Goal: Transaction & Acquisition: Purchase product/service

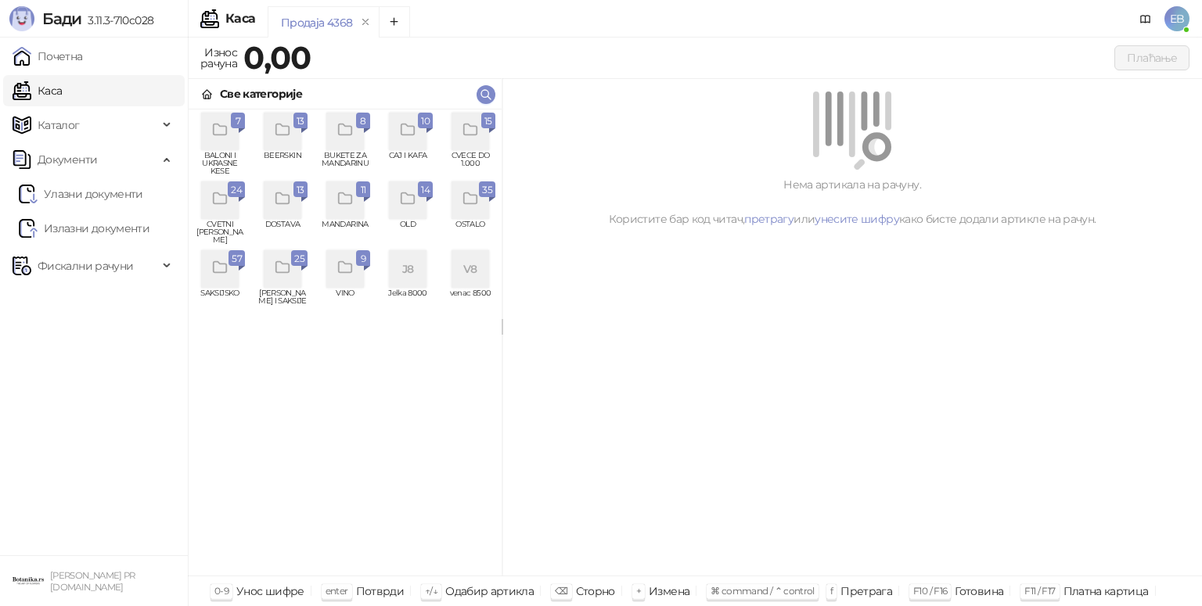
click at [229, 202] on div "grid" at bounding box center [220, 200] width 38 height 38
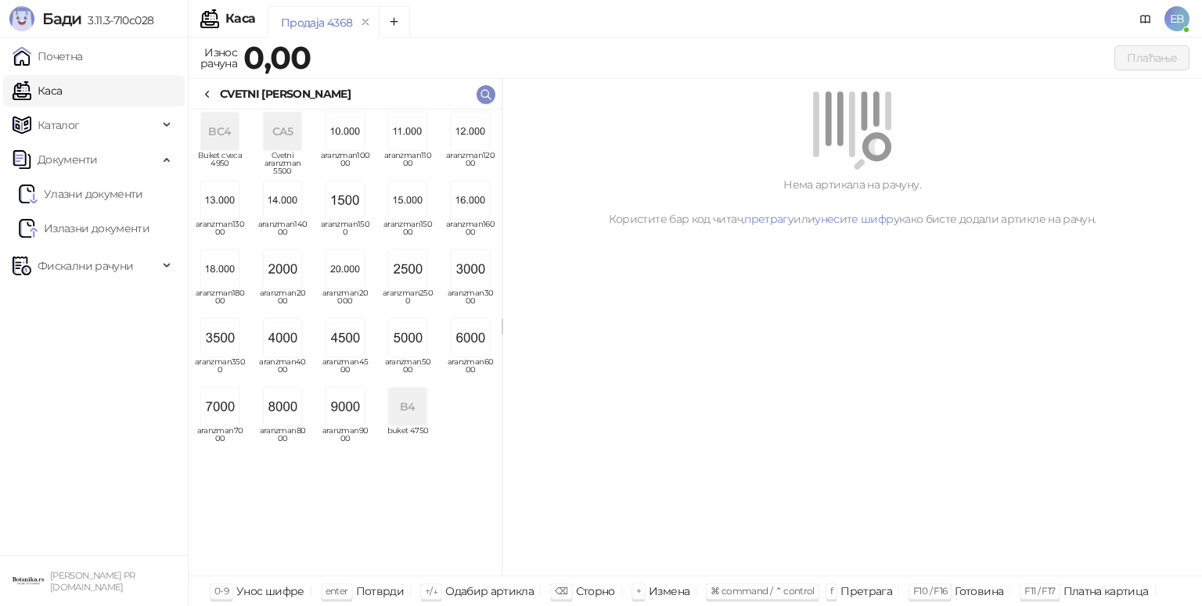
click at [476, 325] on img "grid" at bounding box center [470, 338] width 38 height 38
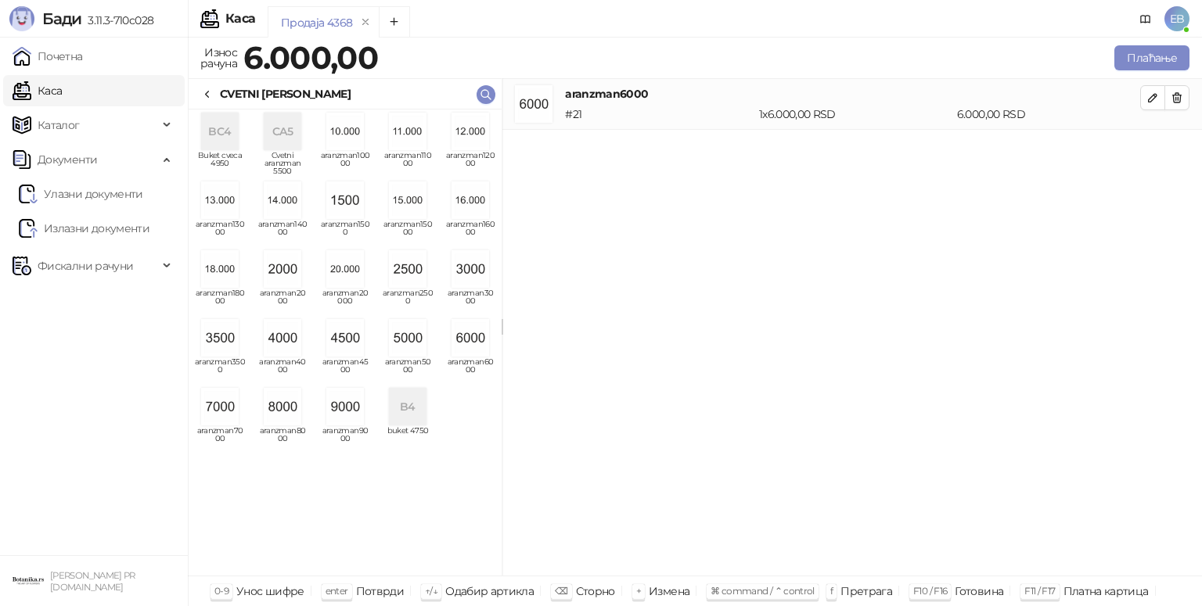
click at [210, 92] on icon at bounding box center [207, 94] width 13 height 13
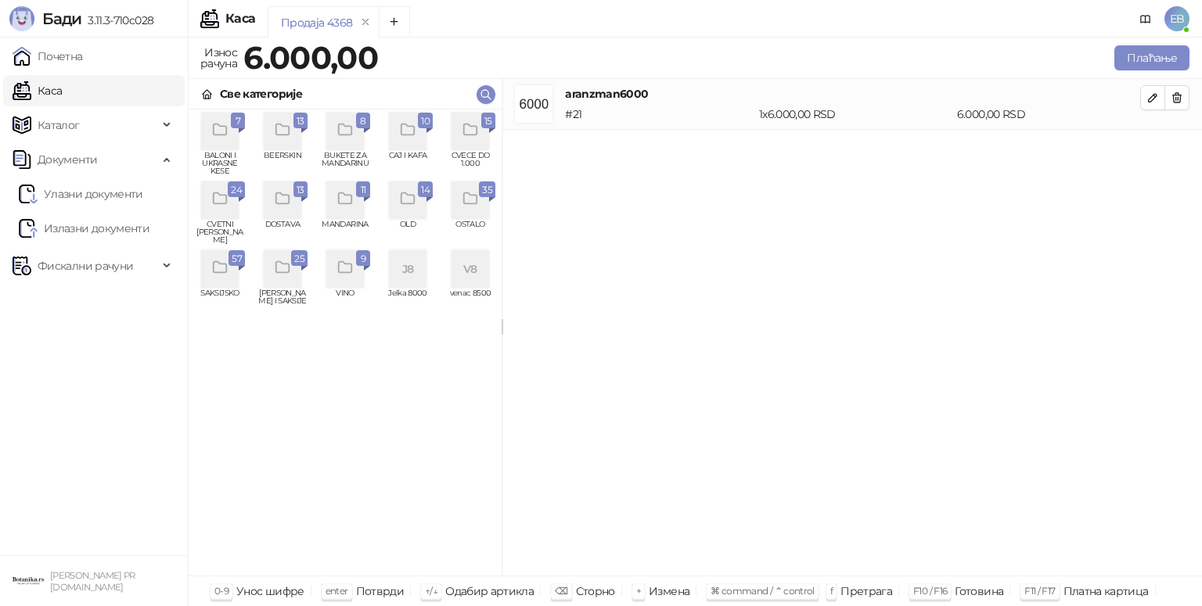
click at [473, 129] on icon "grid" at bounding box center [471, 130] width 18 height 18
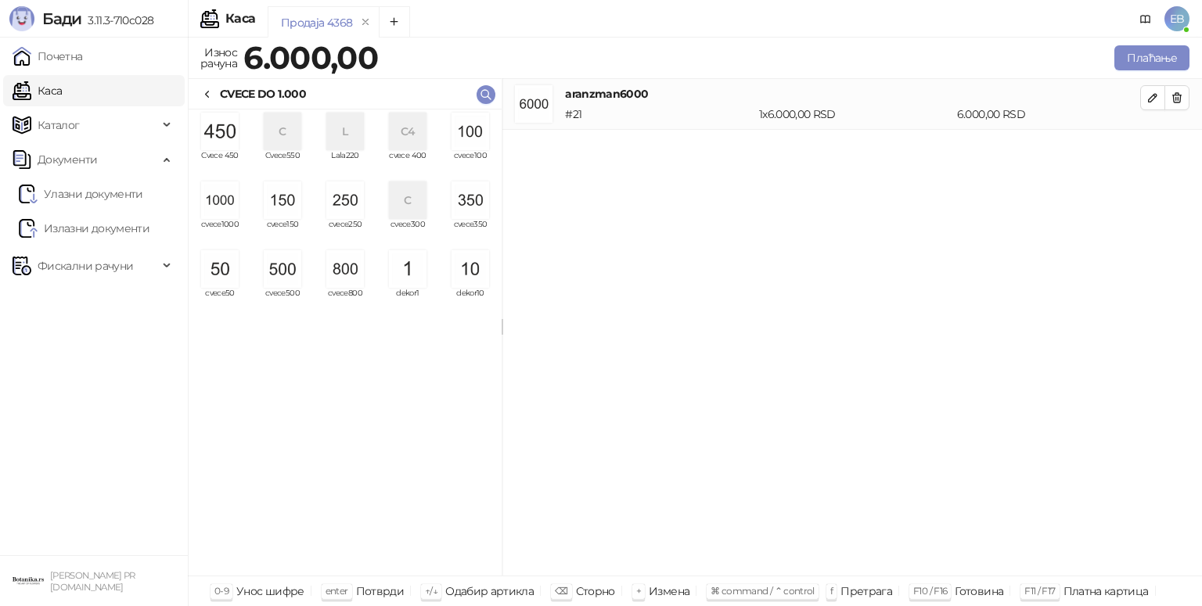
click at [289, 268] on img "grid" at bounding box center [283, 269] width 38 height 38
click at [479, 138] on img "grid" at bounding box center [470, 132] width 38 height 38
click at [476, 133] on img "grid" at bounding box center [470, 132] width 38 height 38
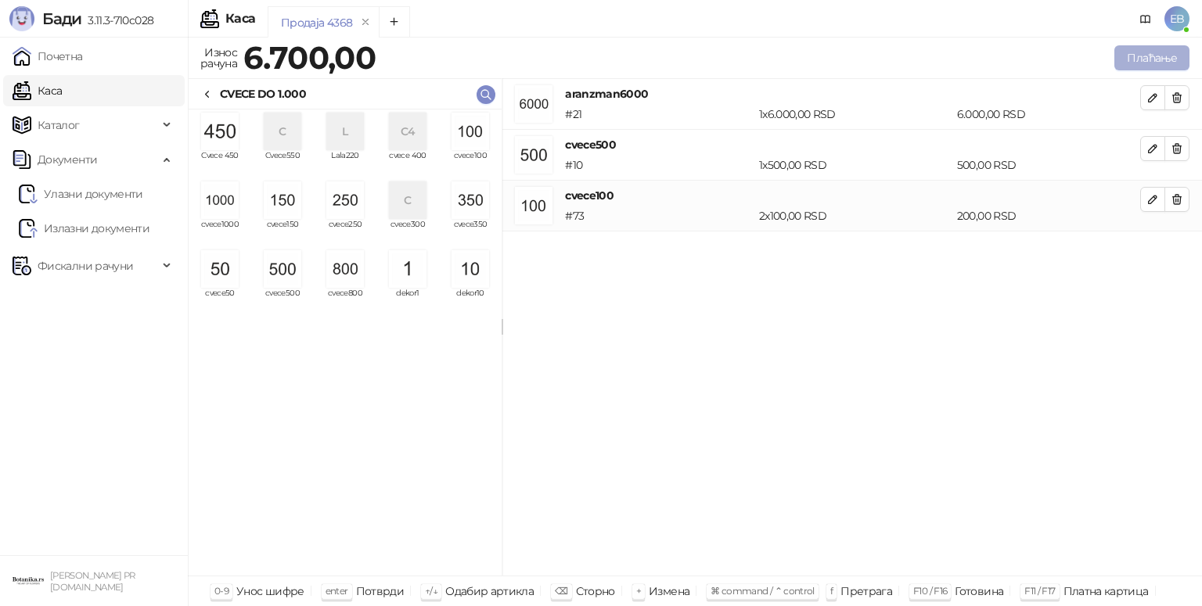
click at [1137, 57] on button "Плаћање" at bounding box center [1151, 57] width 75 height 25
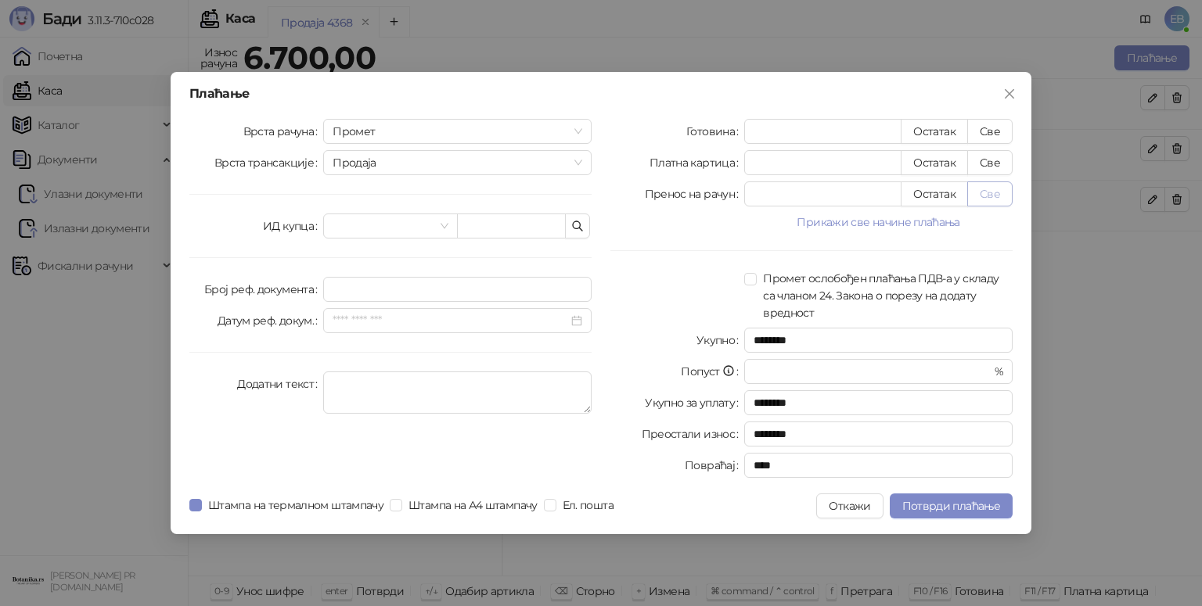
click at [989, 200] on button "Све" at bounding box center [989, 193] width 45 height 25
type input "****"
click at [968, 508] on span "Потврди плаћање" at bounding box center [951, 506] width 98 height 14
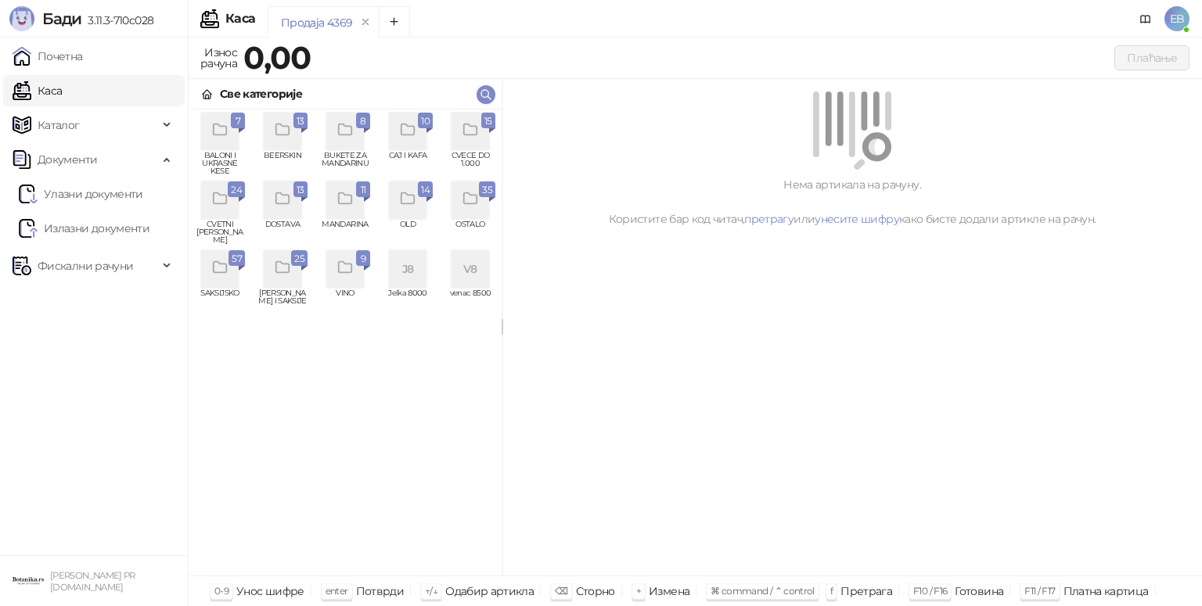
click at [225, 214] on div "grid" at bounding box center [220, 200] width 38 height 38
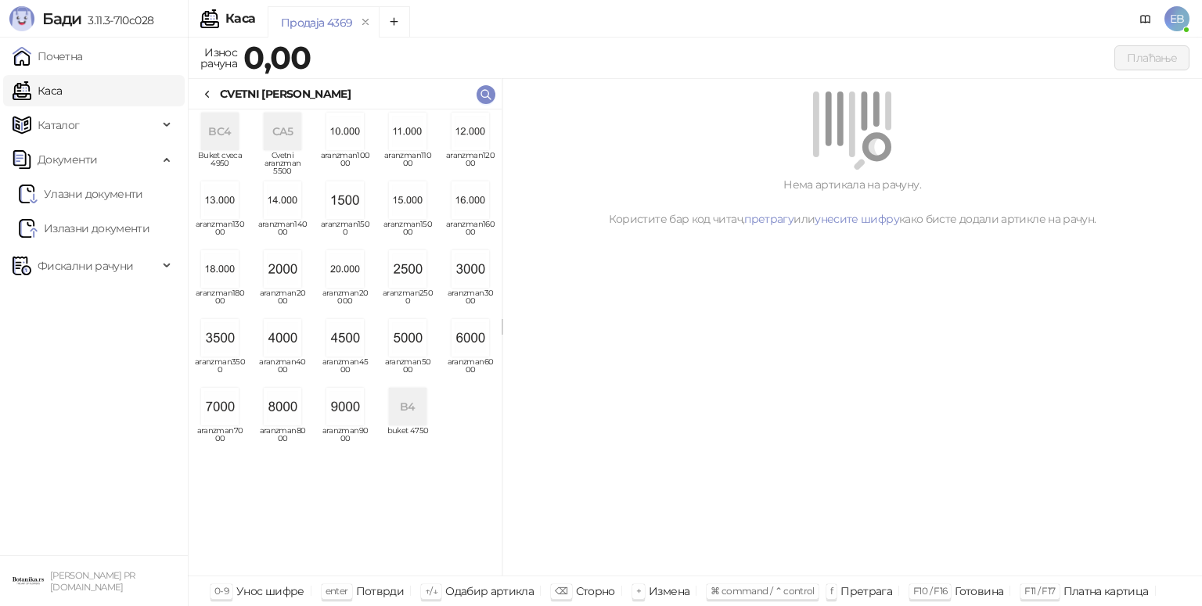
click at [226, 342] on img "grid" at bounding box center [220, 338] width 38 height 38
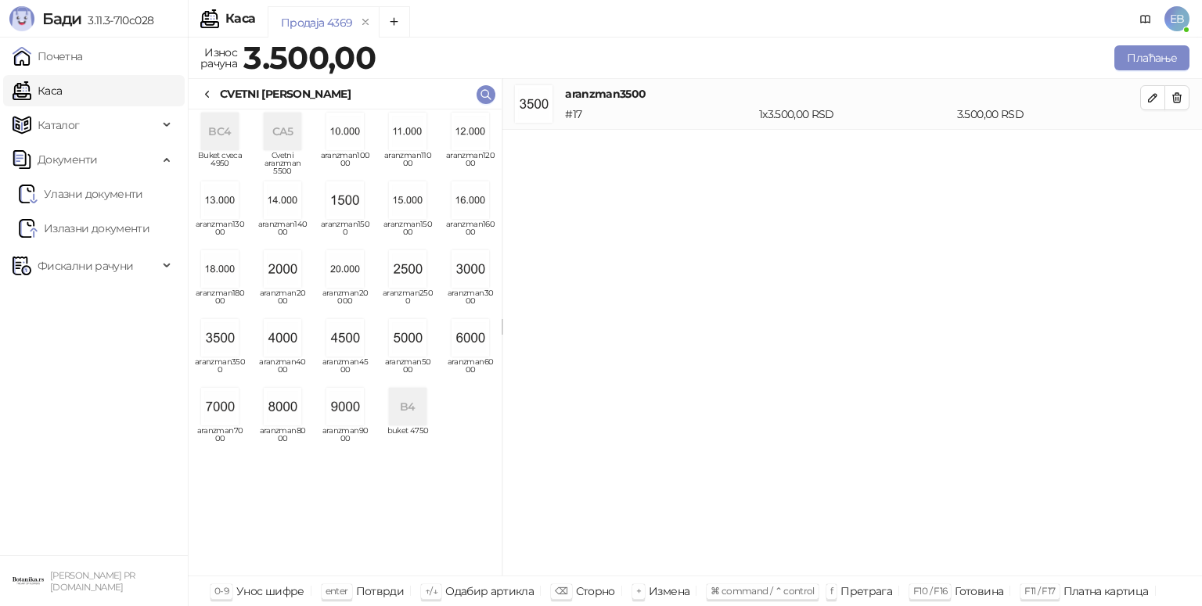
click at [206, 97] on icon at bounding box center [207, 94] width 13 height 13
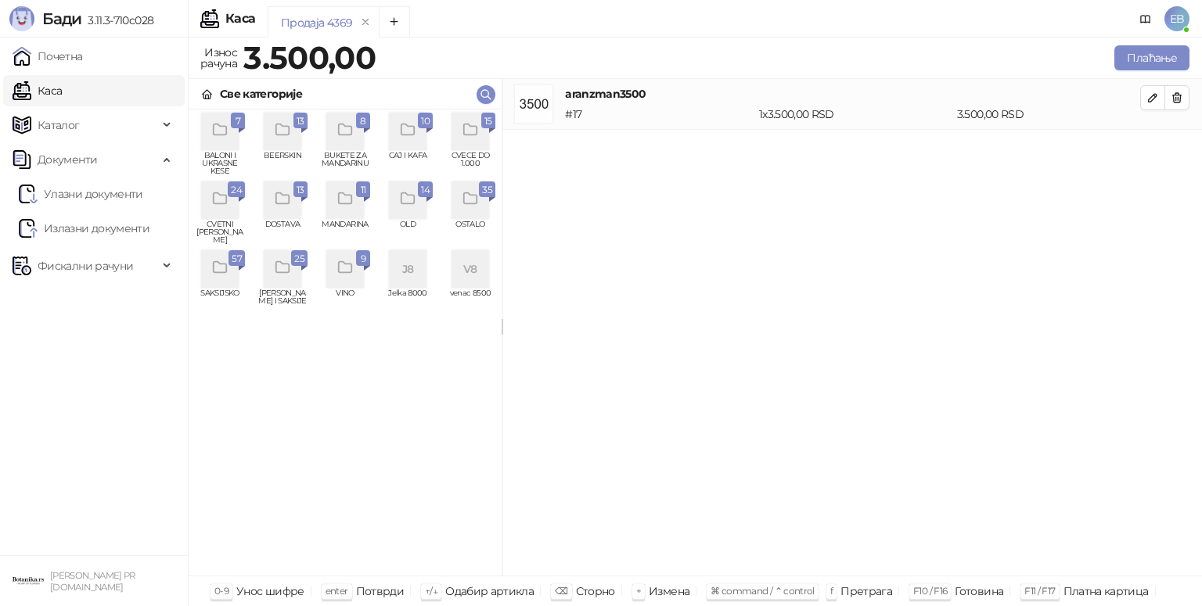
click at [488, 119] on span "15" at bounding box center [488, 121] width 8 height 17
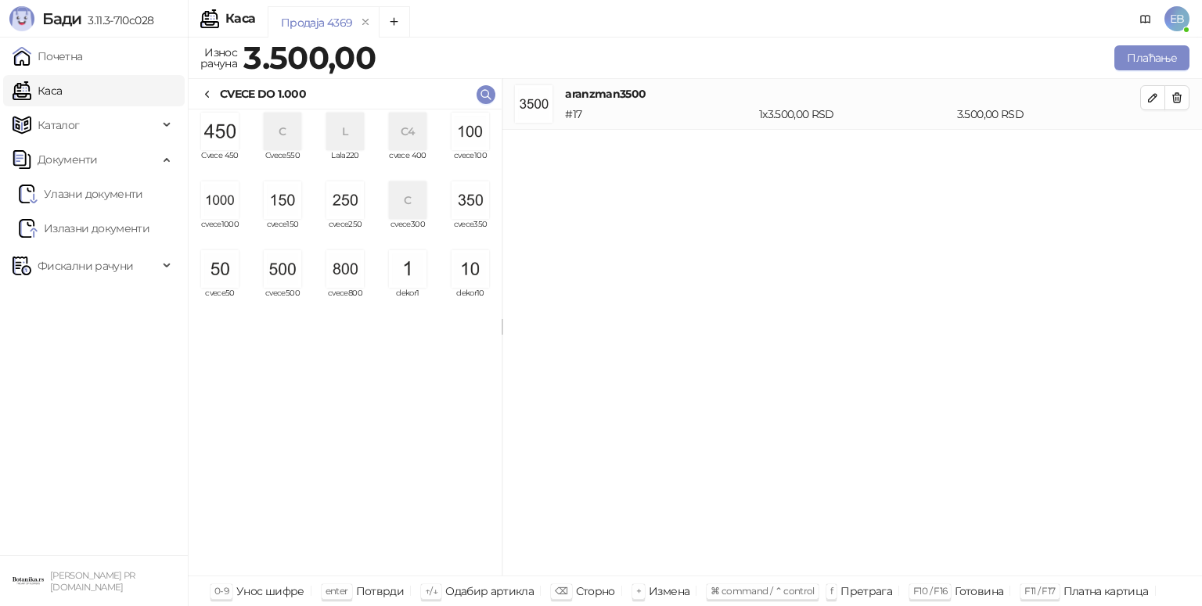
click at [288, 216] on img "grid" at bounding box center [283, 200] width 38 height 38
click at [207, 94] on icon at bounding box center [207, 94] width 13 height 13
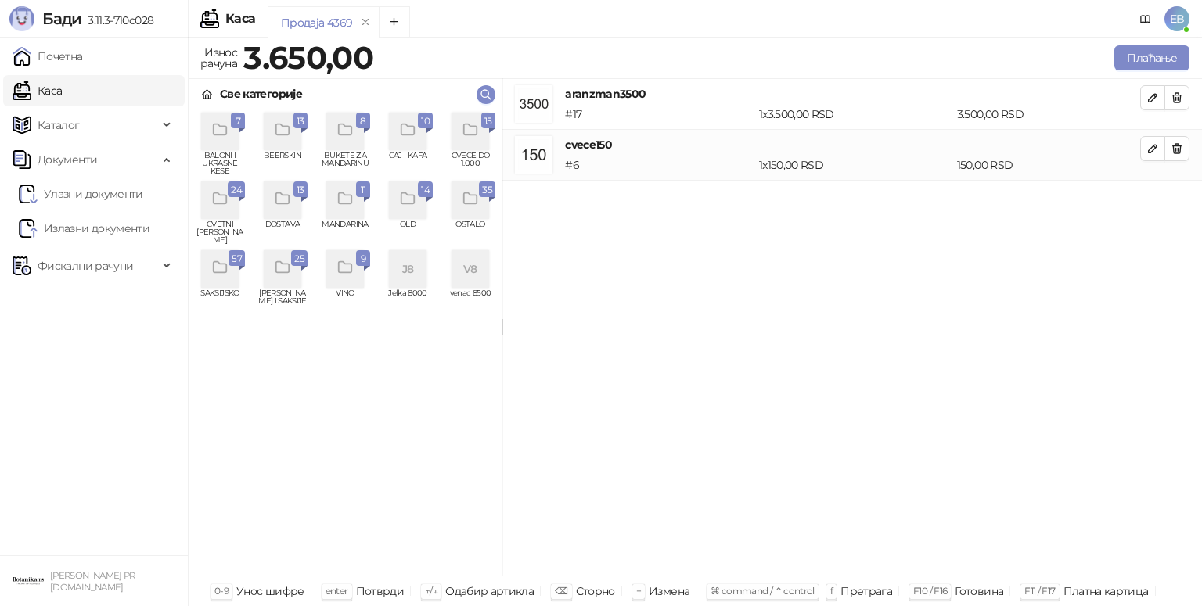
click at [469, 198] on icon "grid" at bounding box center [471, 199] width 18 height 18
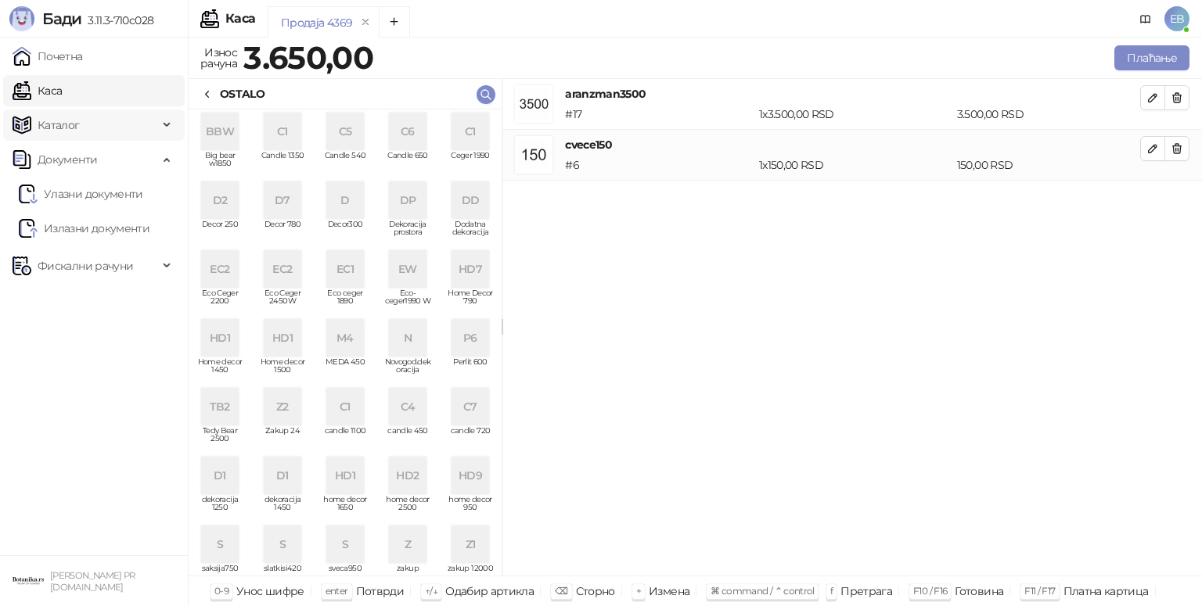
click at [75, 126] on span "Каталог" at bounding box center [59, 125] width 42 height 31
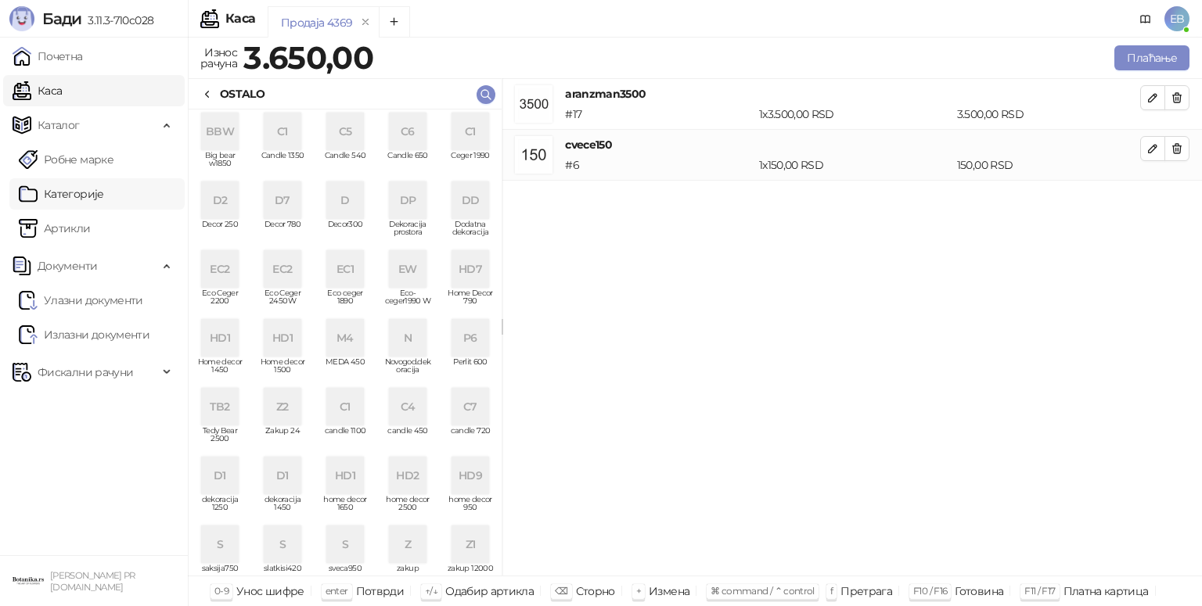
click at [95, 192] on link "Категорије" at bounding box center [61, 193] width 85 height 31
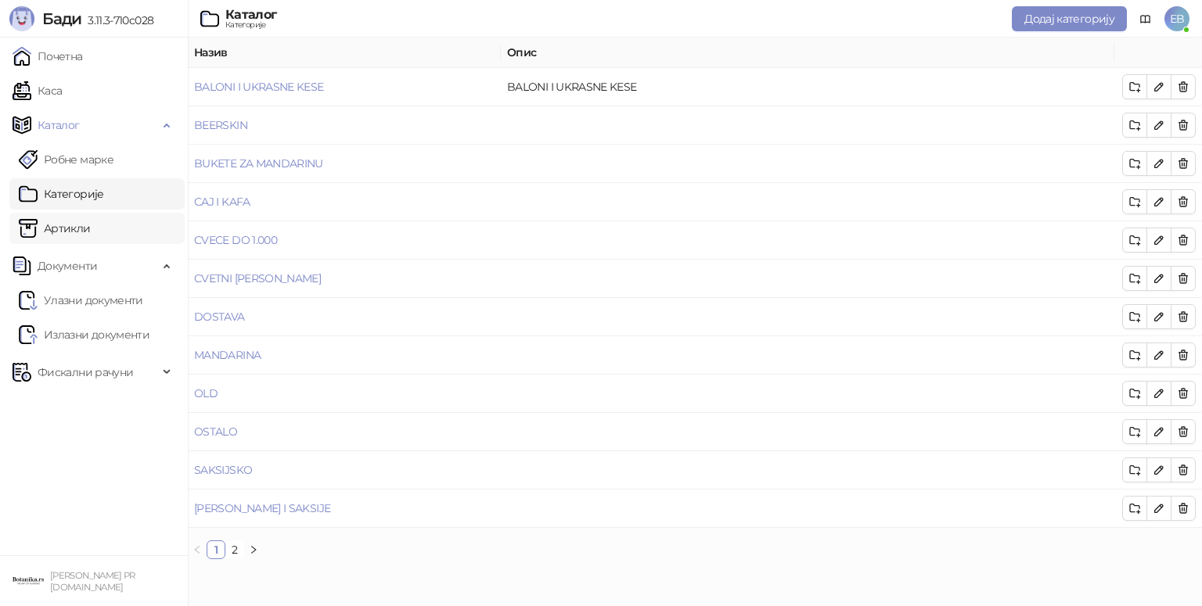
click at [63, 226] on link "Артикли" at bounding box center [55, 228] width 72 height 31
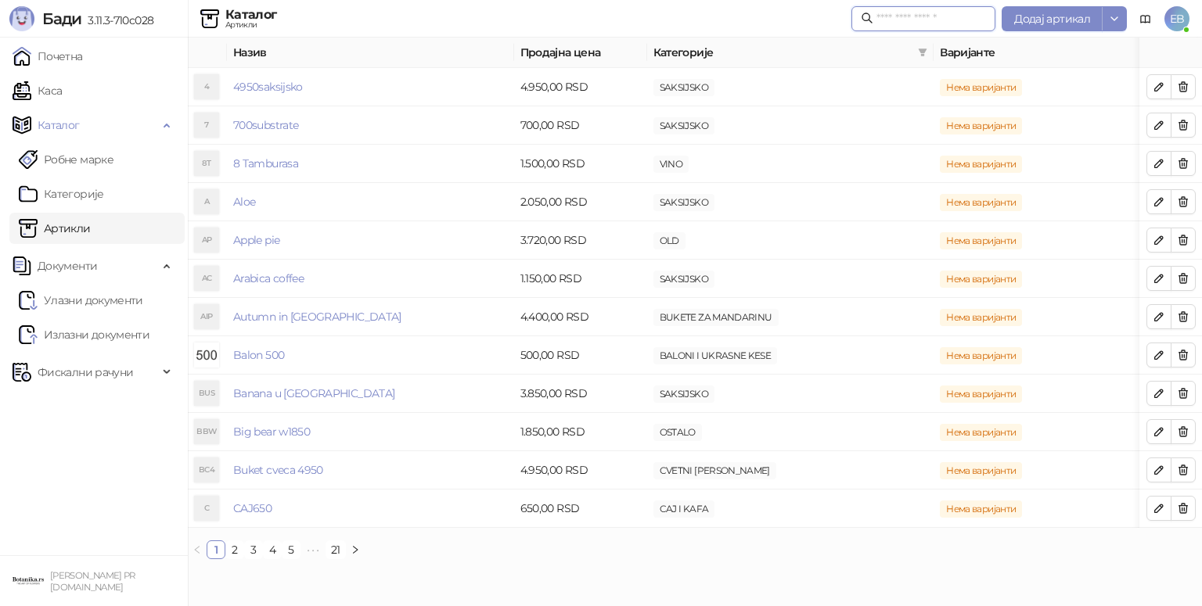
click at [899, 22] on input "text" at bounding box center [931, 18] width 110 height 17
click at [1051, 19] on span "Додај артикал" at bounding box center [1052, 19] width 76 height 14
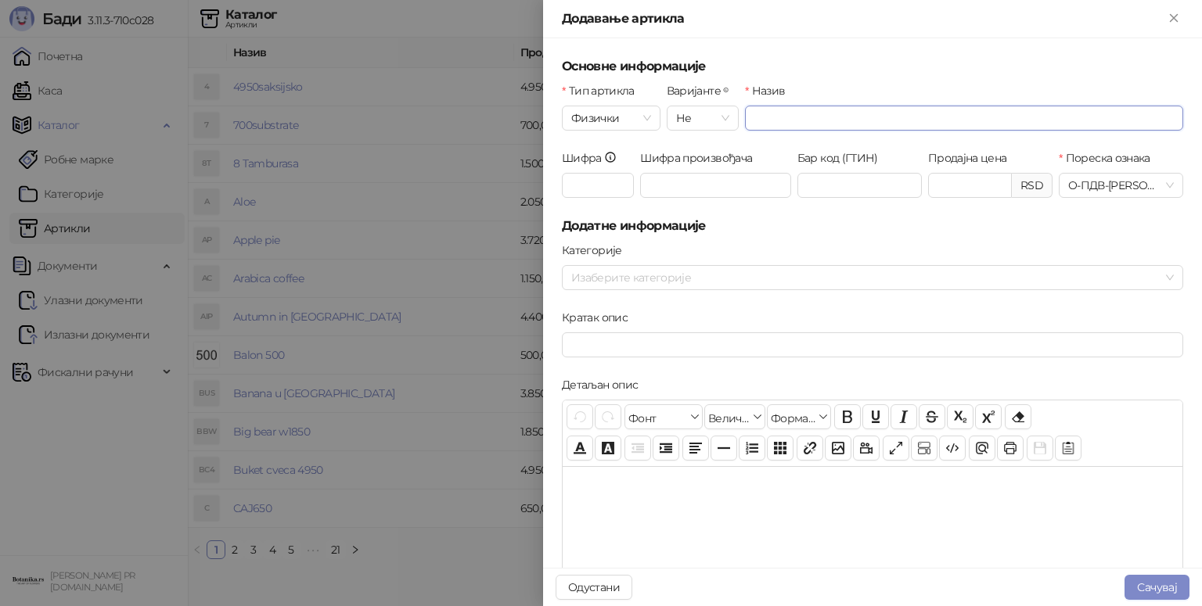
click at [792, 111] on input "Назив" at bounding box center [964, 118] width 438 height 25
type input "**********"
click at [970, 193] on input "Продајна цена" at bounding box center [970, 185] width 82 height 23
click at [759, 274] on div at bounding box center [864, 278] width 598 height 22
type input "******"
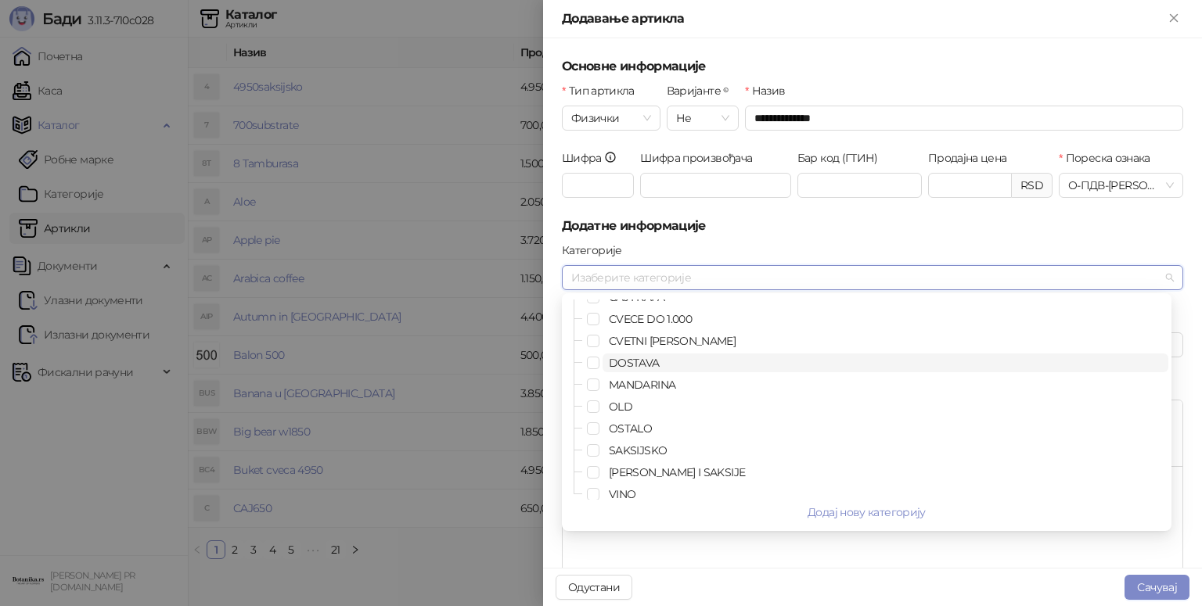
scroll to position [87, 0]
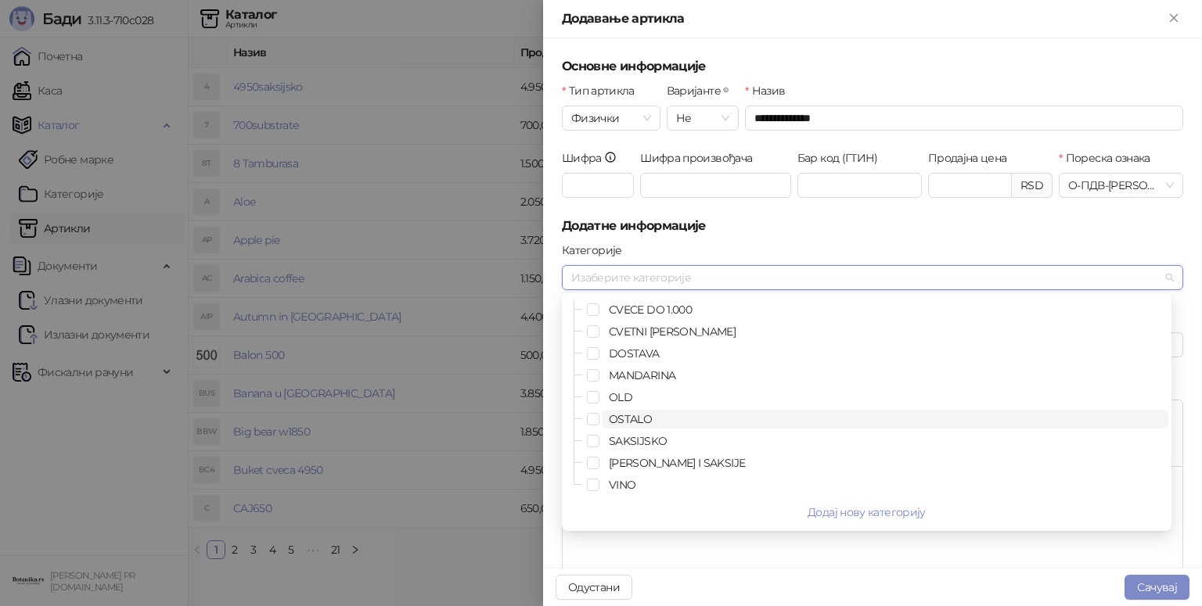
click at [630, 419] on span "OSTALO" at bounding box center [630, 419] width 43 height 14
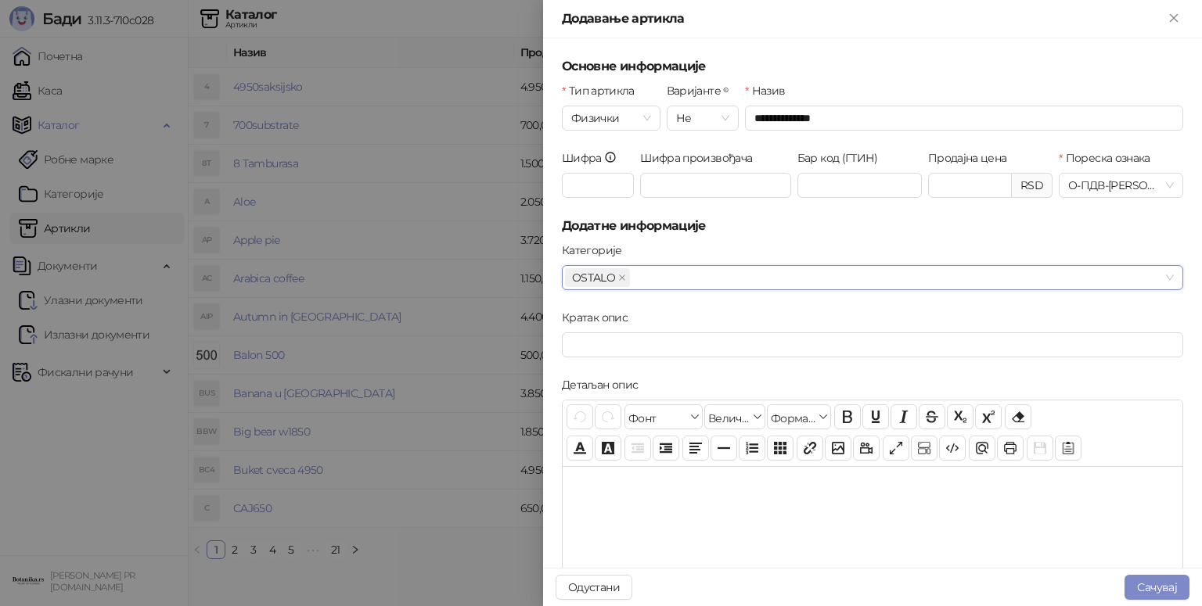
click at [778, 233] on h5 "Додатне информације" at bounding box center [872, 226] width 621 height 19
click at [1166, 591] on button "Сачувај" at bounding box center [1156, 587] width 65 height 25
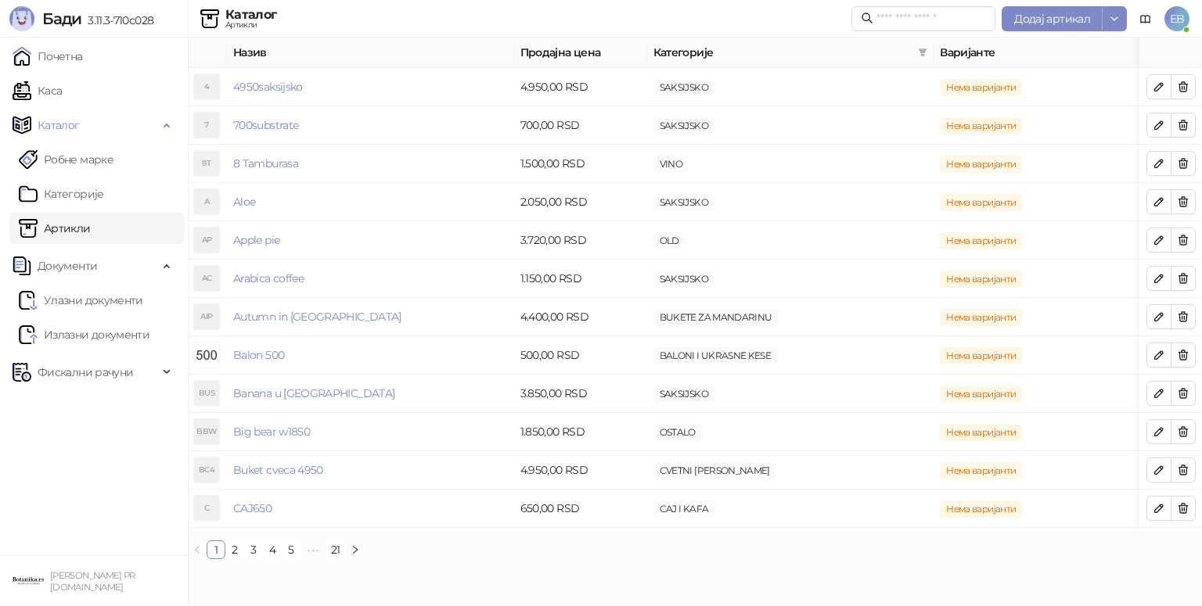
click at [62, 97] on link "Каса" at bounding box center [37, 90] width 49 height 31
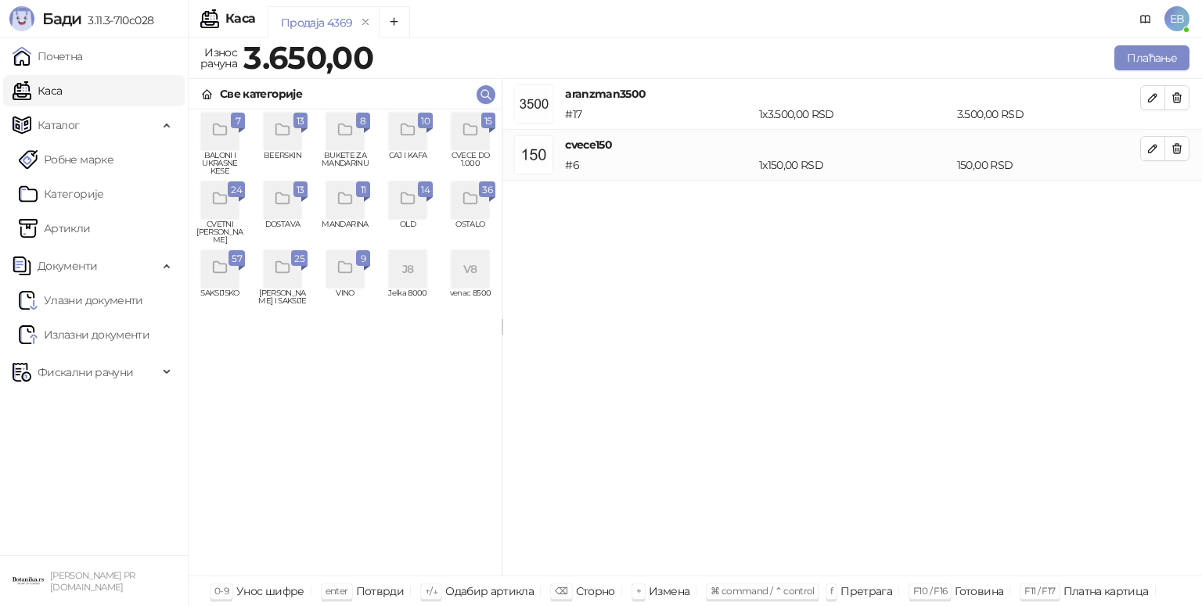
click at [465, 210] on div "grid" at bounding box center [470, 200] width 38 height 38
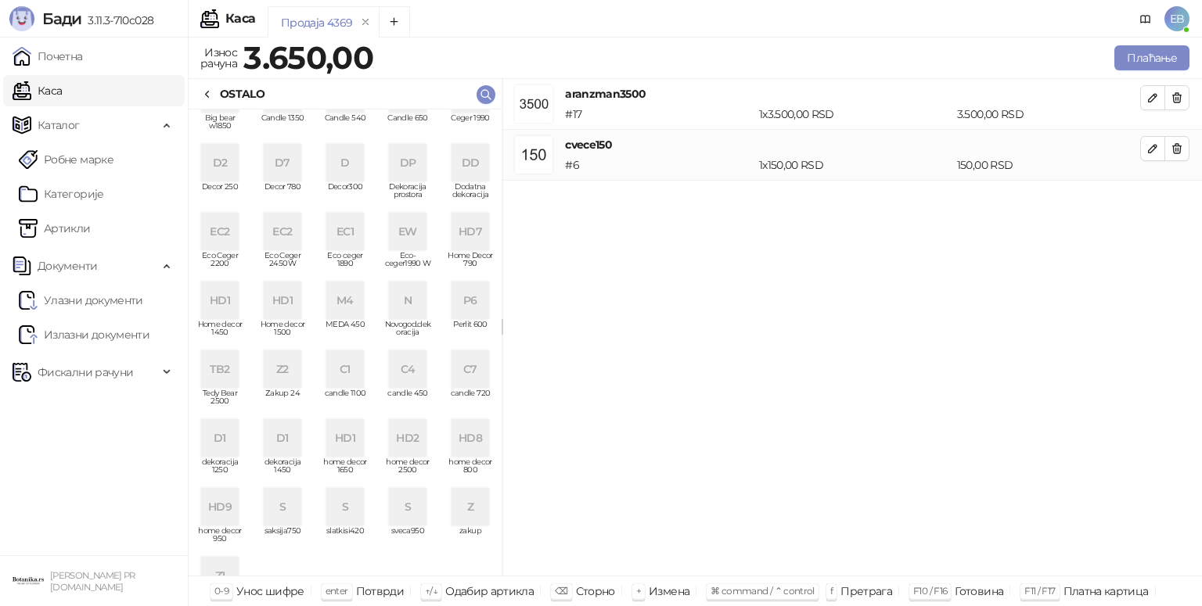
scroll to position [43, 0]
click at [465, 440] on div "HD8" at bounding box center [470, 433] width 38 height 38
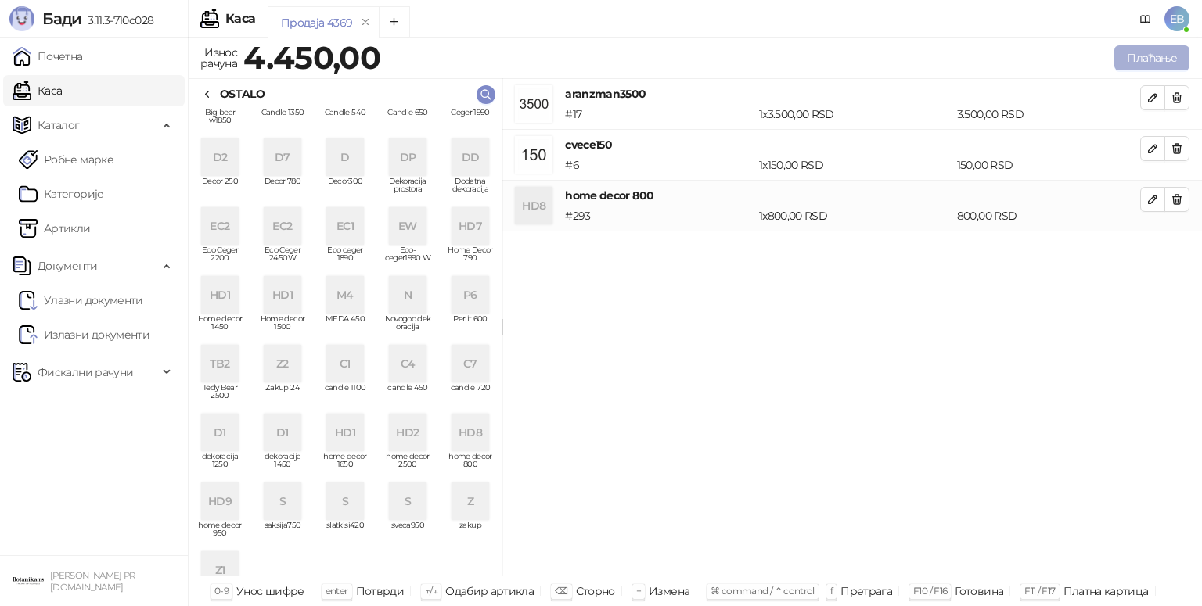
click at [1142, 59] on button "Плаћање" at bounding box center [1151, 57] width 75 height 25
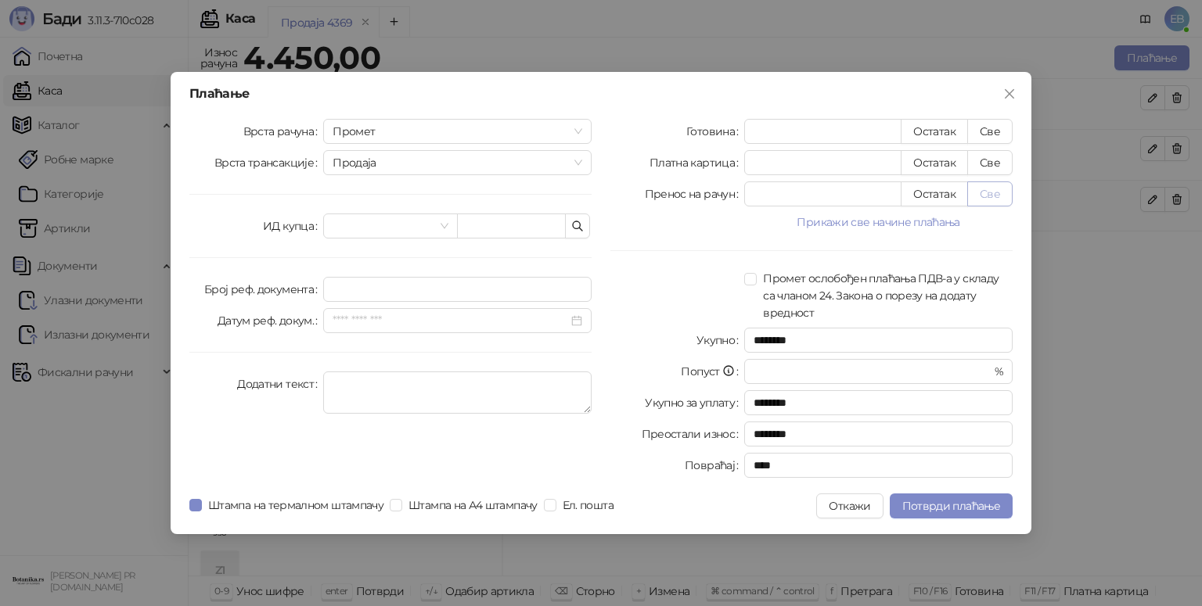
click at [996, 196] on button "Све" at bounding box center [989, 193] width 45 height 25
type input "****"
click at [970, 510] on span "Потврди плаћање" at bounding box center [951, 506] width 98 height 14
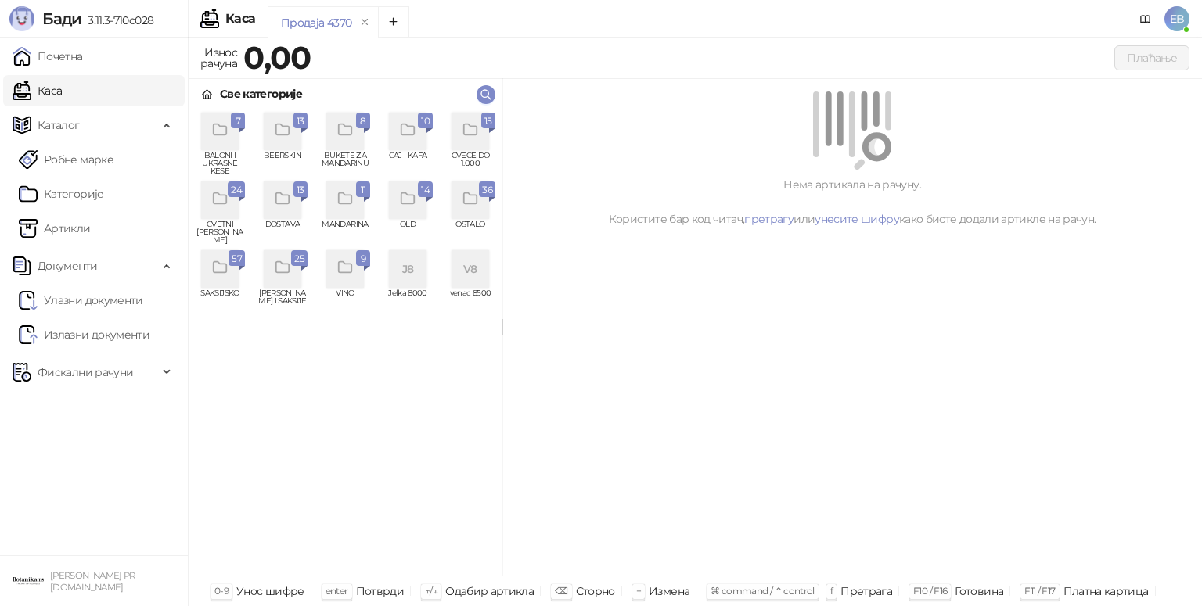
click at [473, 135] on icon "grid" at bounding box center [469, 129] width 13 height 11
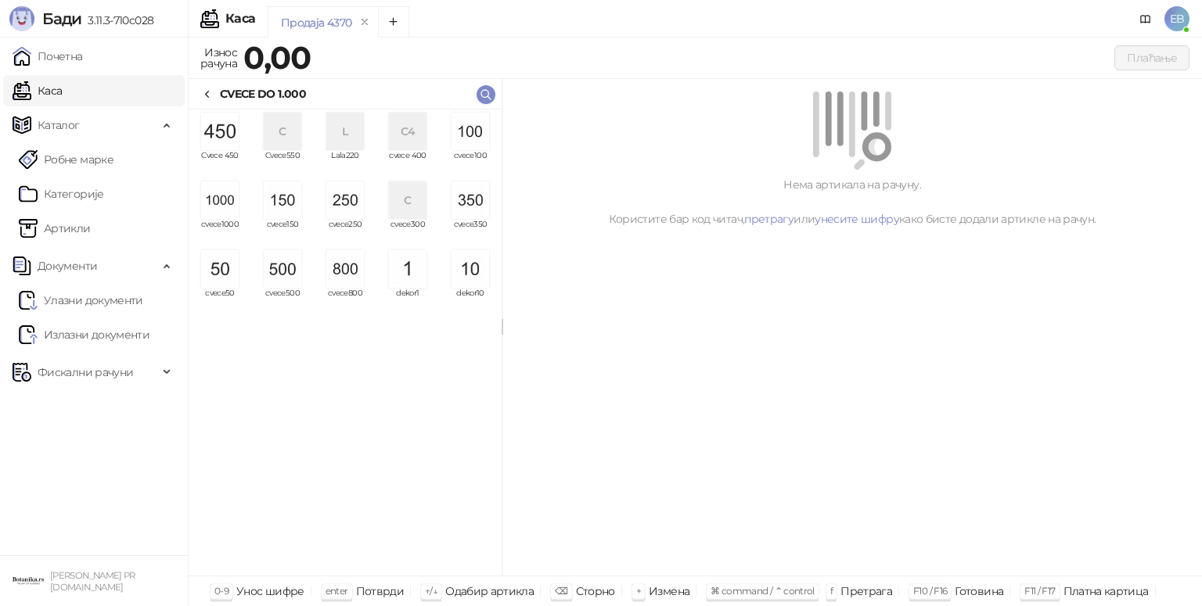
click at [228, 207] on img "grid" at bounding box center [220, 200] width 38 height 38
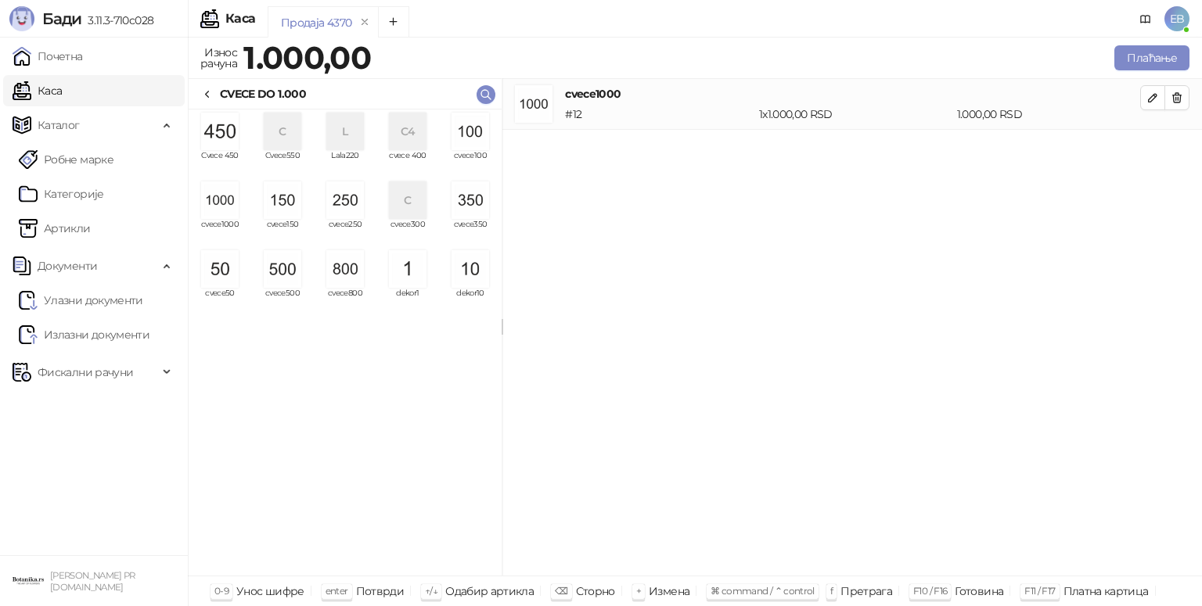
click at [225, 200] on img "grid" at bounding box center [220, 200] width 38 height 38
click at [346, 271] on img "grid" at bounding box center [345, 269] width 38 height 38
click at [228, 266] on img "grid" at bounding box center [220, 269] width 38 height 38
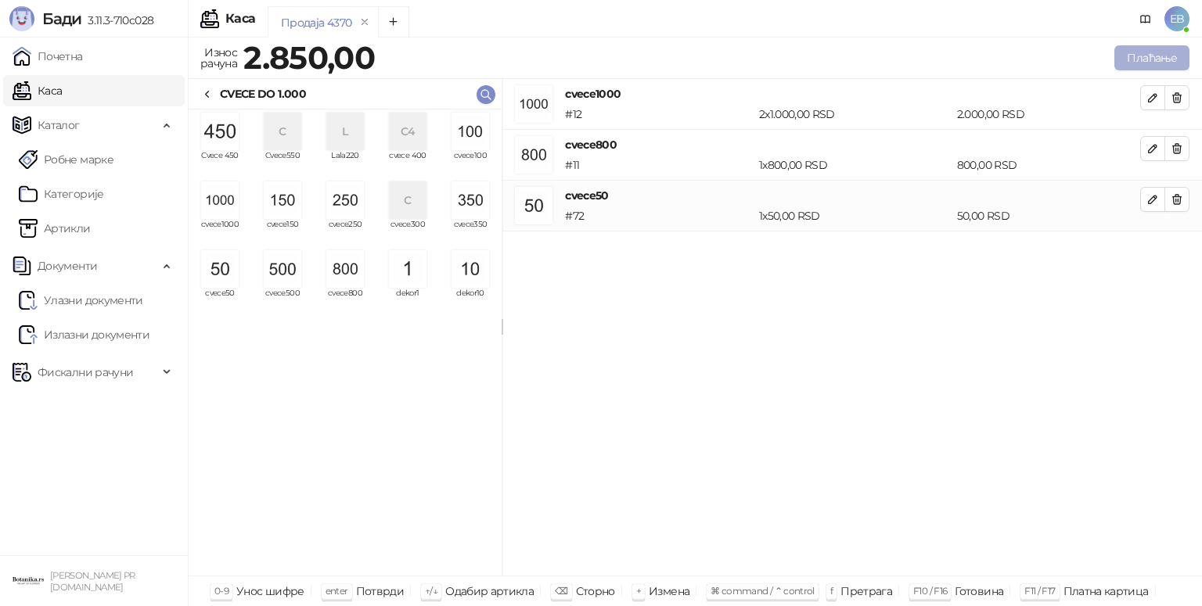
click at [1148, 59] on button "Плаћање" at bounding box center [1151, 57] width 75 height 25
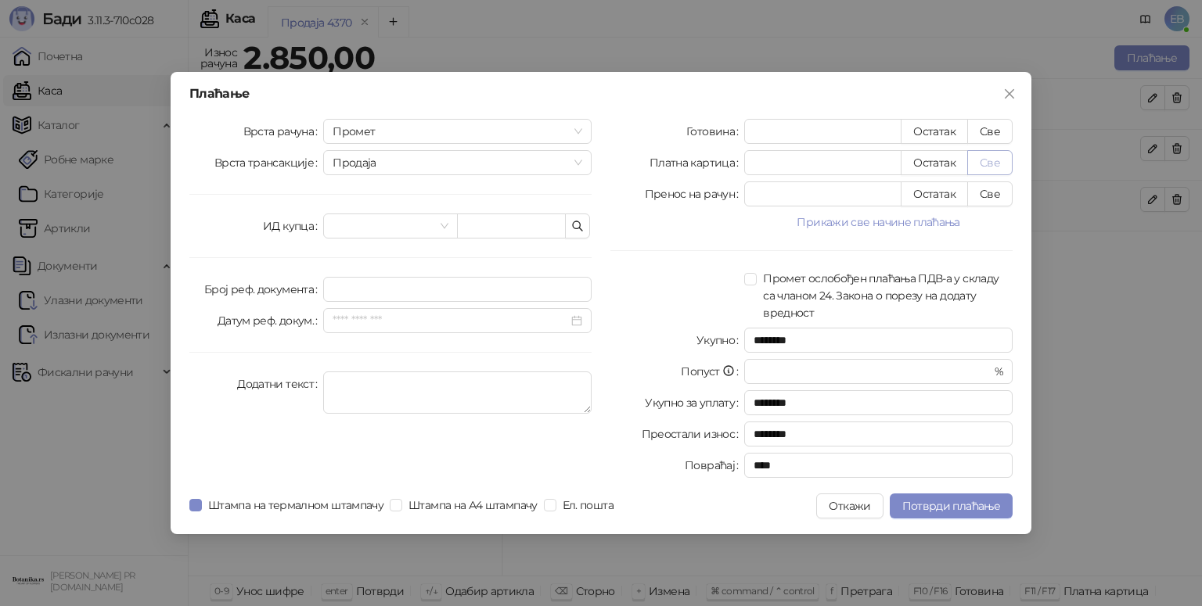
click at [1001, 168] on button "Све" at bounding box center [989, 162] width 45 height 25
type input "****"
click at [983, 501] on span "Потврди плаћање" at bounding box center [951, 506] width 98 height 14
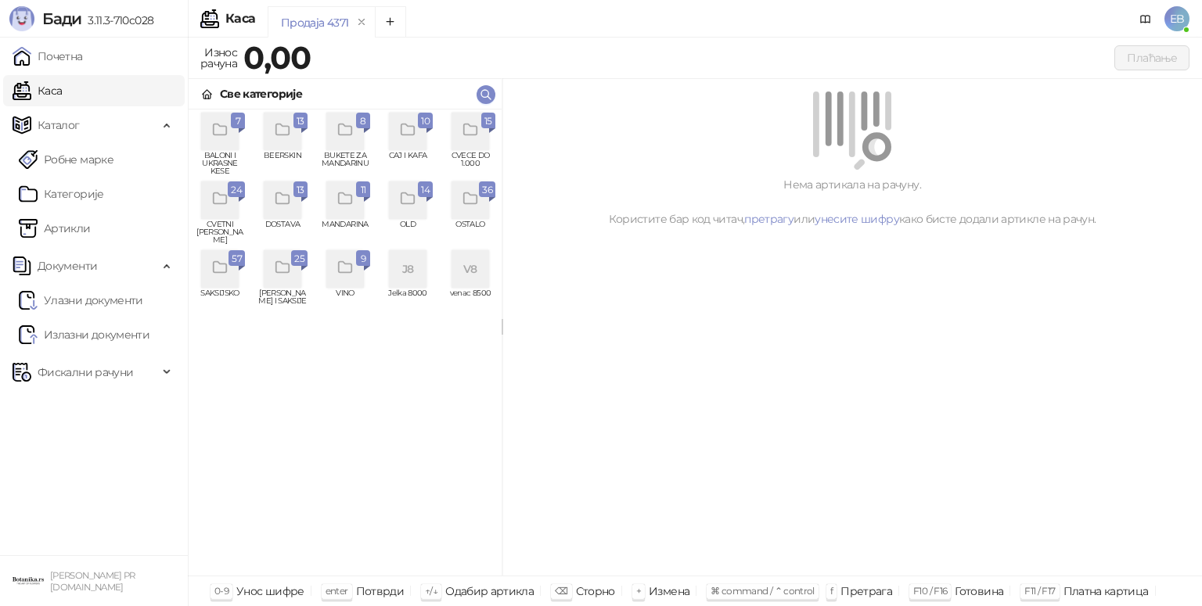
click at [476, 135] on icon "grid" at bounding box center [469, 129] width 13 height 11
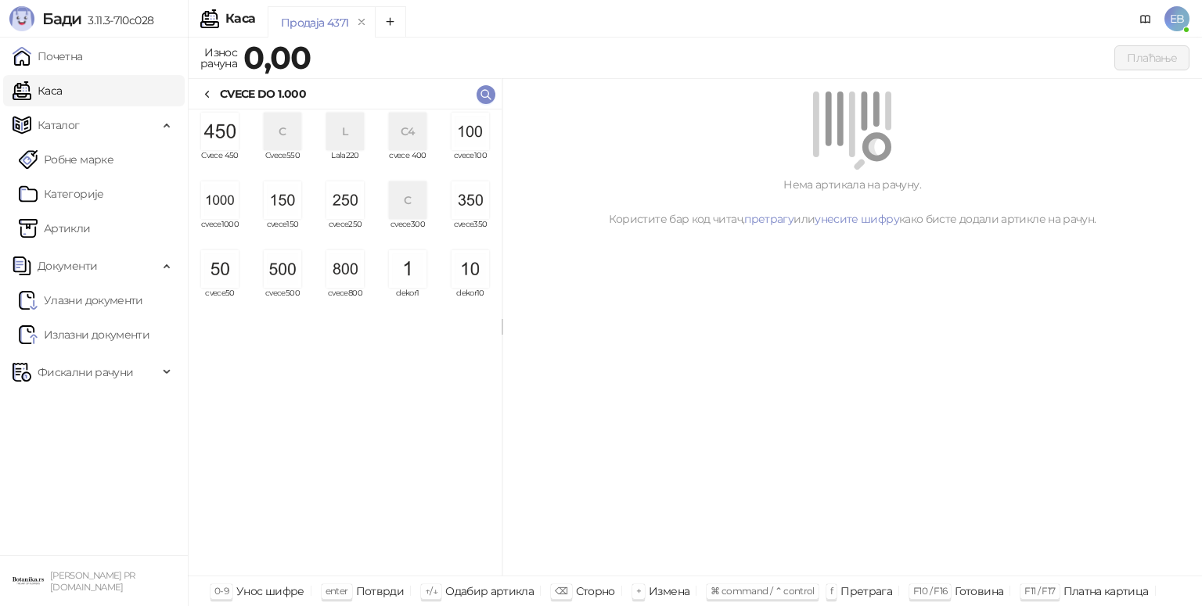
click at [219, 210] on img "grid" at bounding box center [220, 200] width 38 height 38
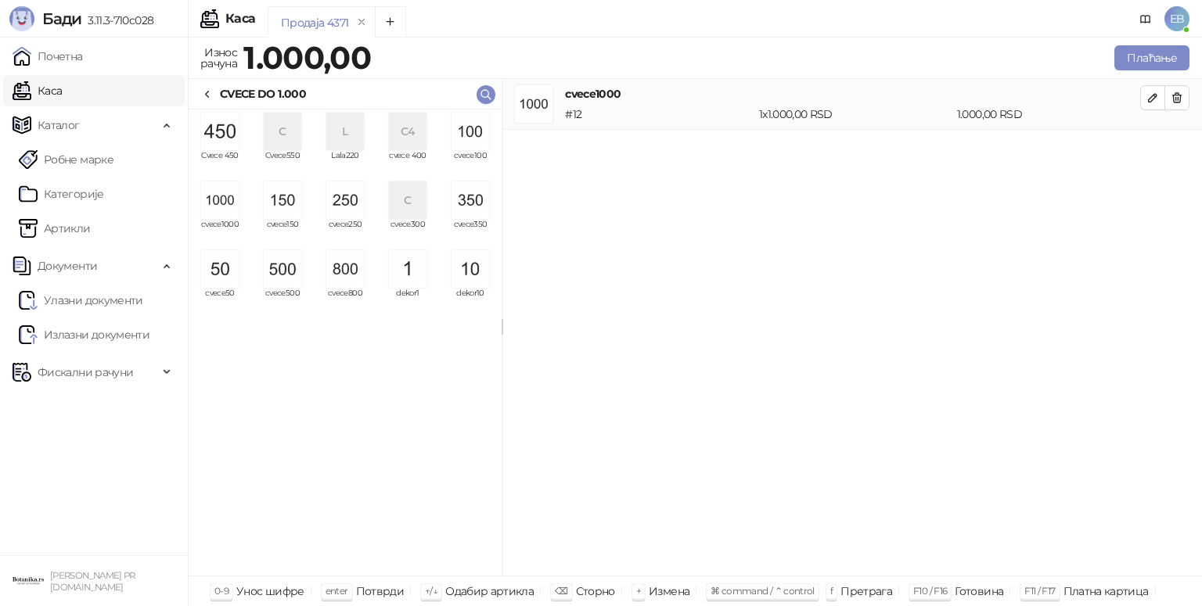
click at [219, 210] on img "grid" at bounding box center [220, 200] width 38 height 38
click at [1146, 61] on button "Плаћање" at bounding box center [1151, 57] width 75 height 25
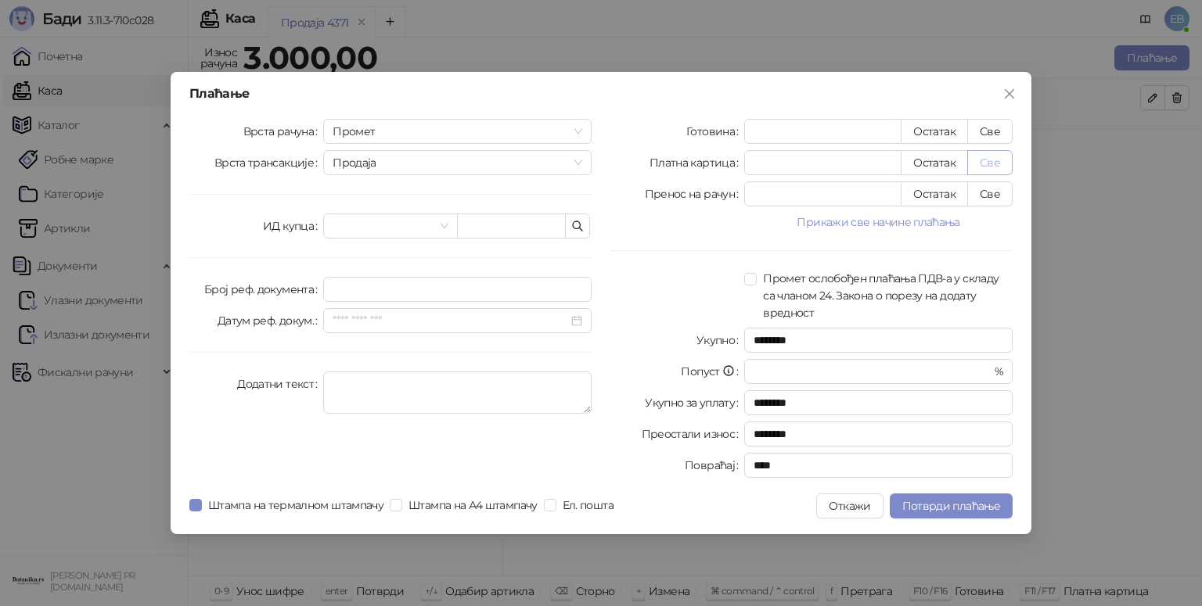
click at [983, 163] on button "Све" at bounding box center [989, 162] width 45 height 25
type input "****"
click at [954, 504] on span "Потврди плаћање" at bounding box center [951, 506] width 98 height 14
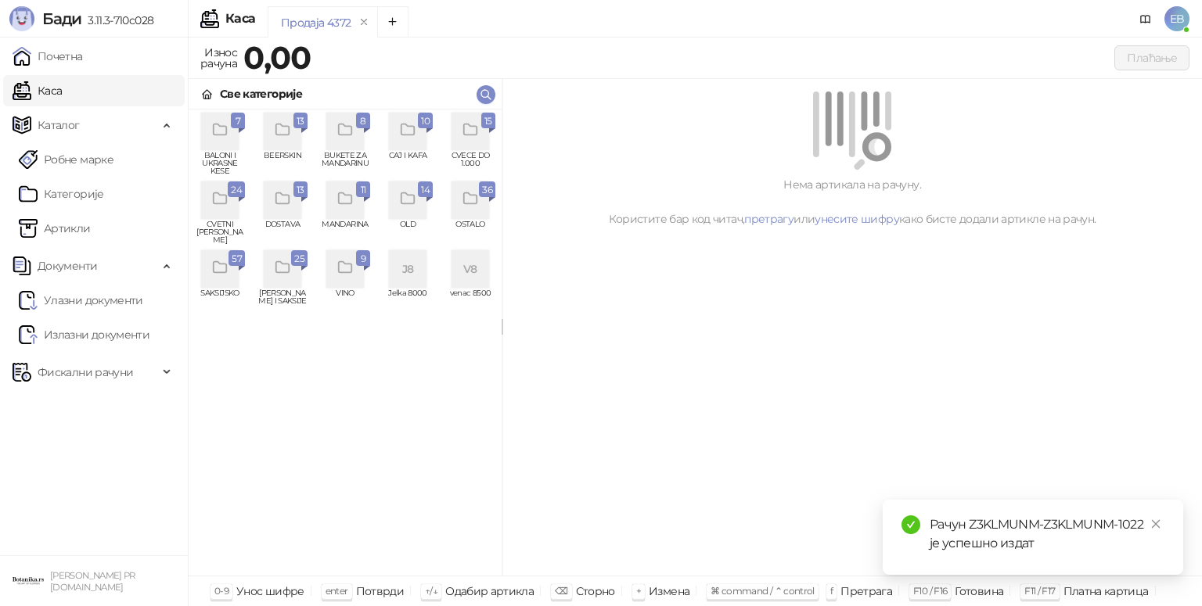
click at [216, 202] on icon "grid" at bounding box center [220, 199] width 18 height 18
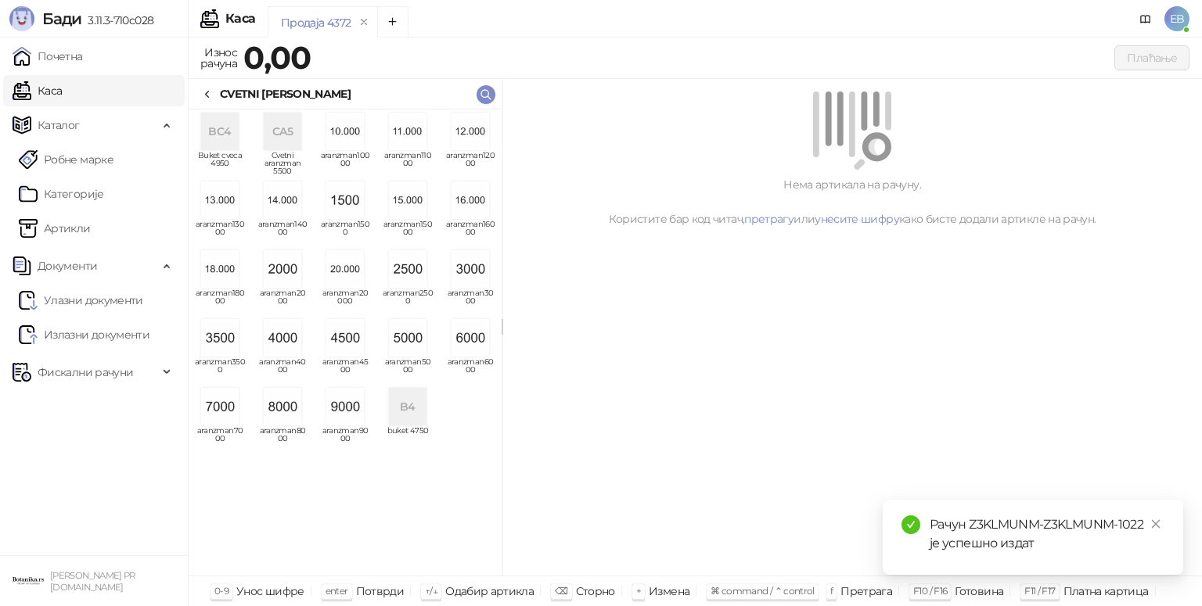
click at [419, 335] on img "grid" at bounding box center [408, 338] width 38 height 38
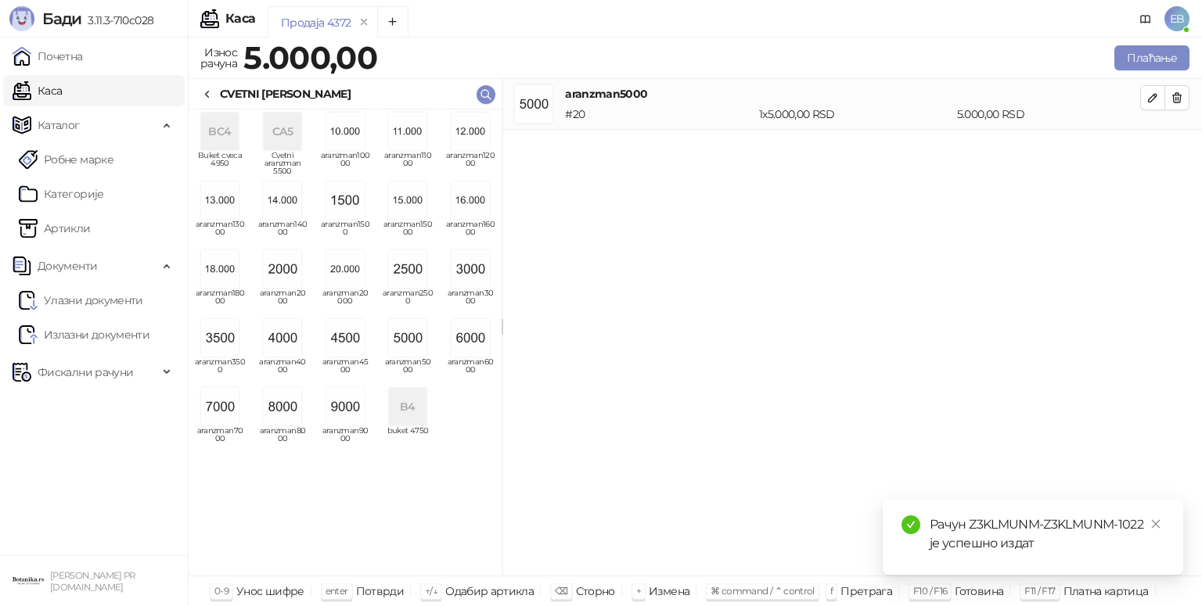
click at [207, 93] on icon at bounding box center [207, 94] width 13 height 13
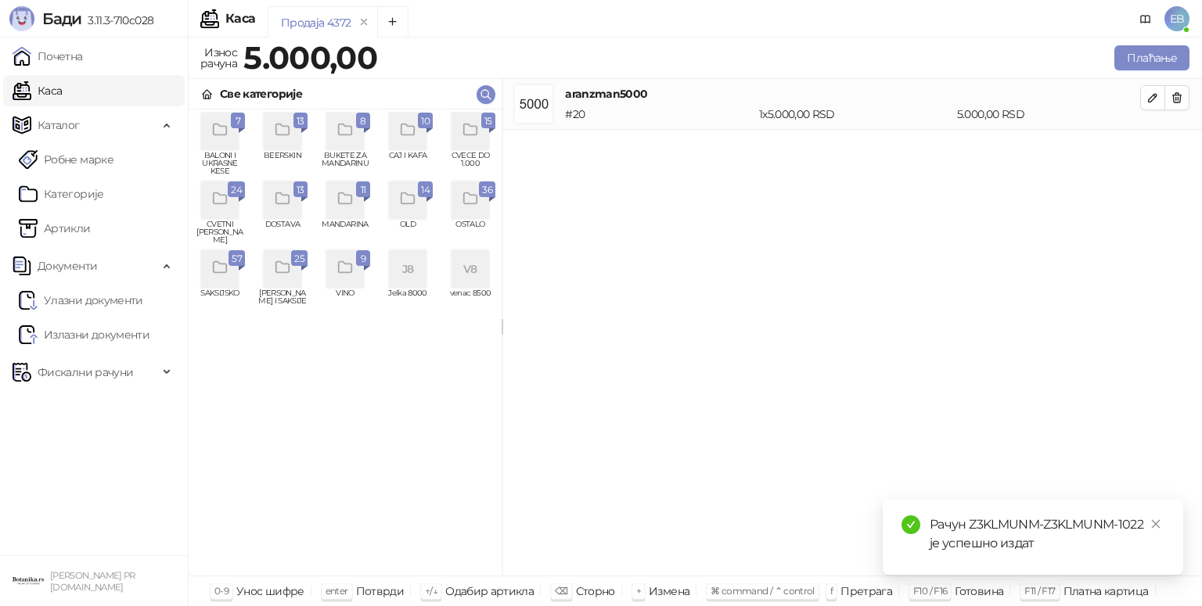
click at [472, 131] on icon "grid" at bounding box center [471, 130] width 18 height 18
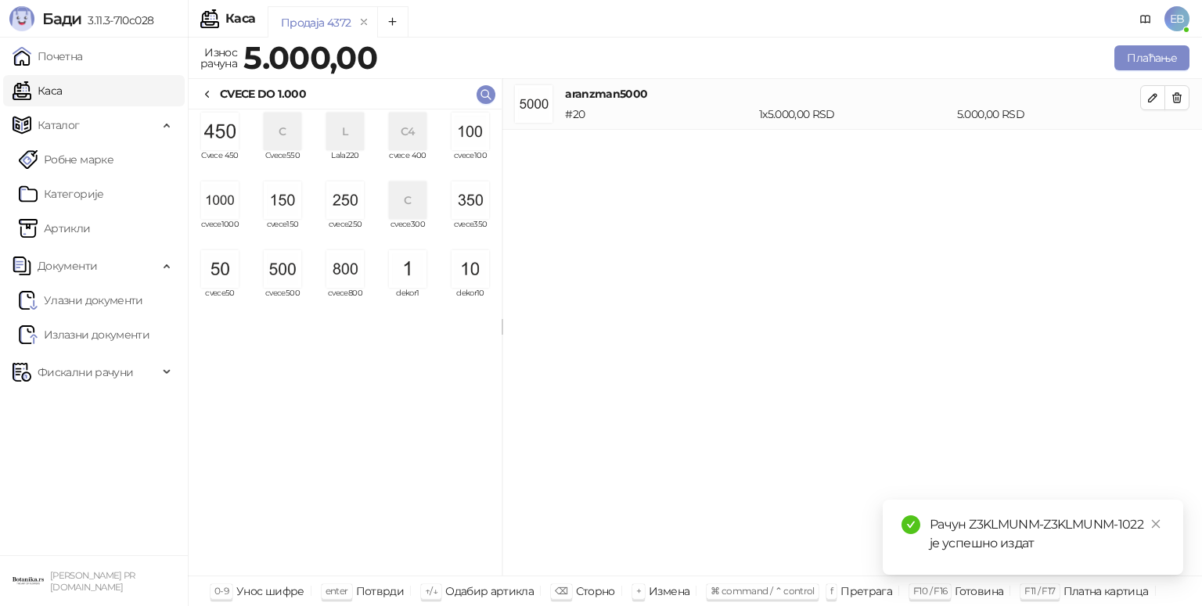
click at [284, 209] on img "grid" at bounding box center [283, 200] width 38 height 38
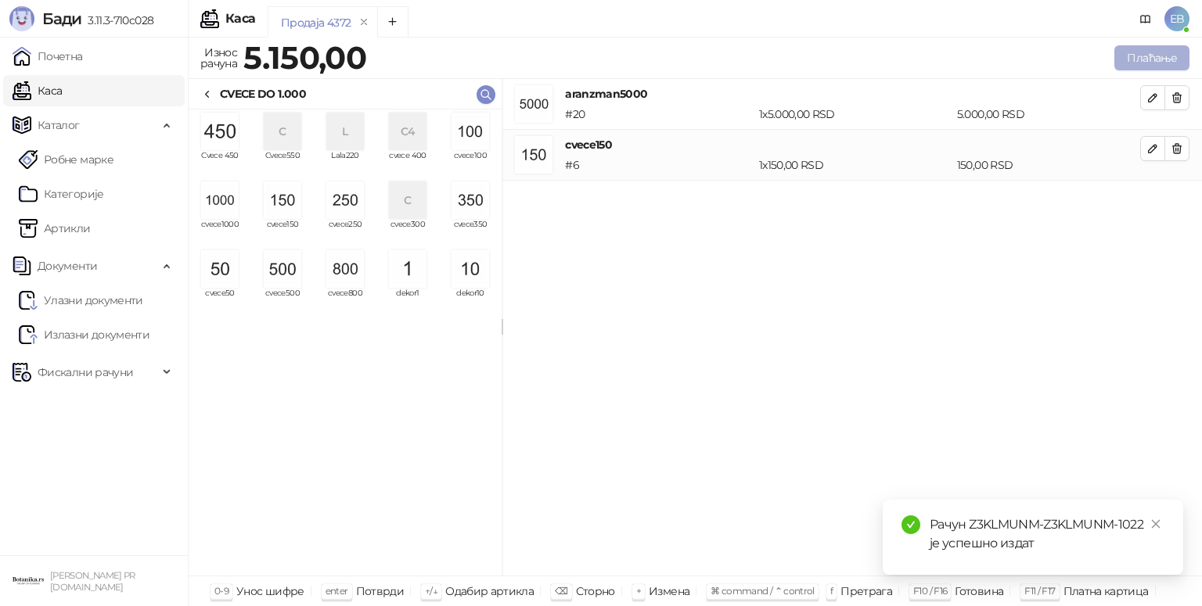
click at [1126, 68] on button "Плаћање" at bounding box center [1151, 57] width 75 height 25
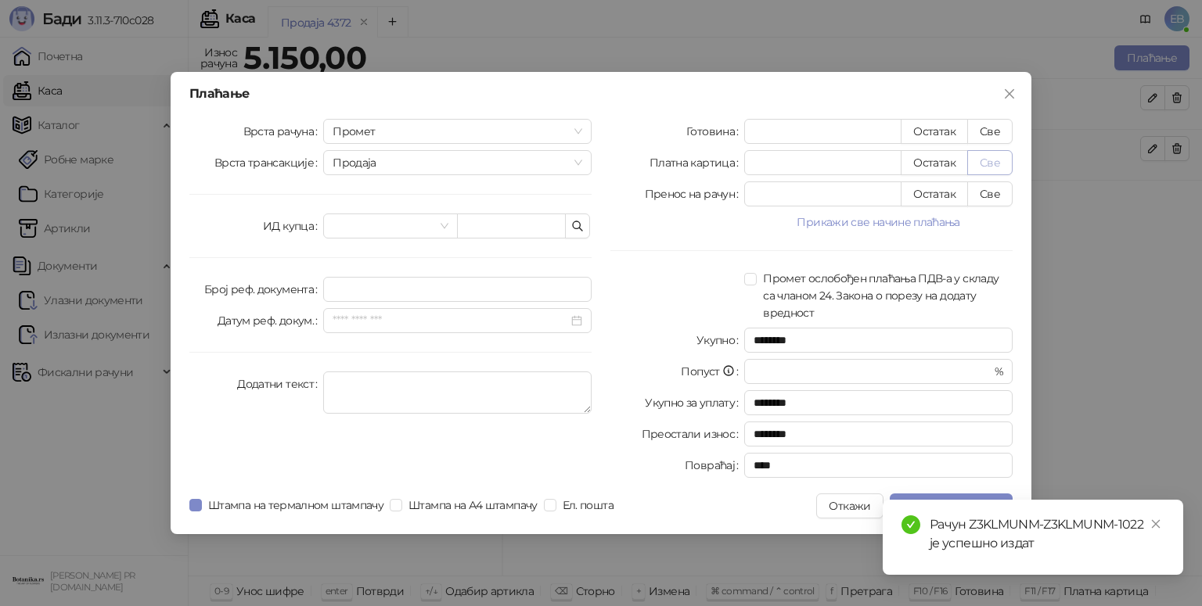
click at [990, 156] on button "Све" at bounding box center [989, 162] width 45 height 25
type input "****"
click at [1165, 512] on div "Рачун Z3KLMUNM-Z3KLMUNM-1022 је успешно издат" at bounding box center [1032, 537] width 300 height 75
click at [1155, 523] on icon "close" at bounding box center [1156, 524] width 9 height 9
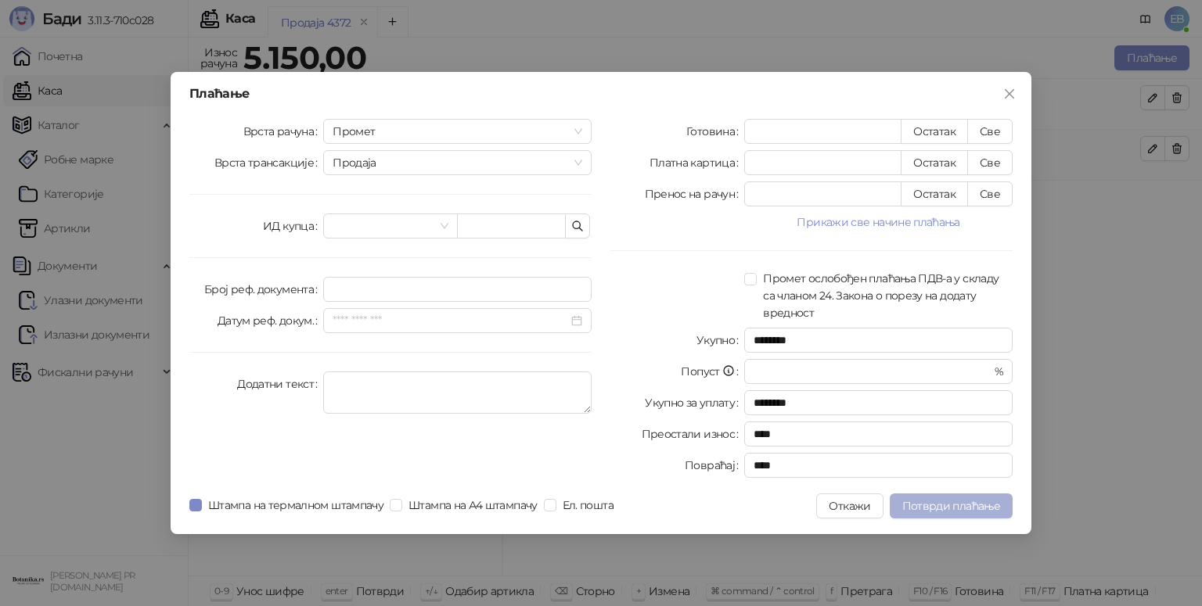
click at [962, 504] on span "Потврди плаћање" at bounding box center [951, 506] width 98 height 14
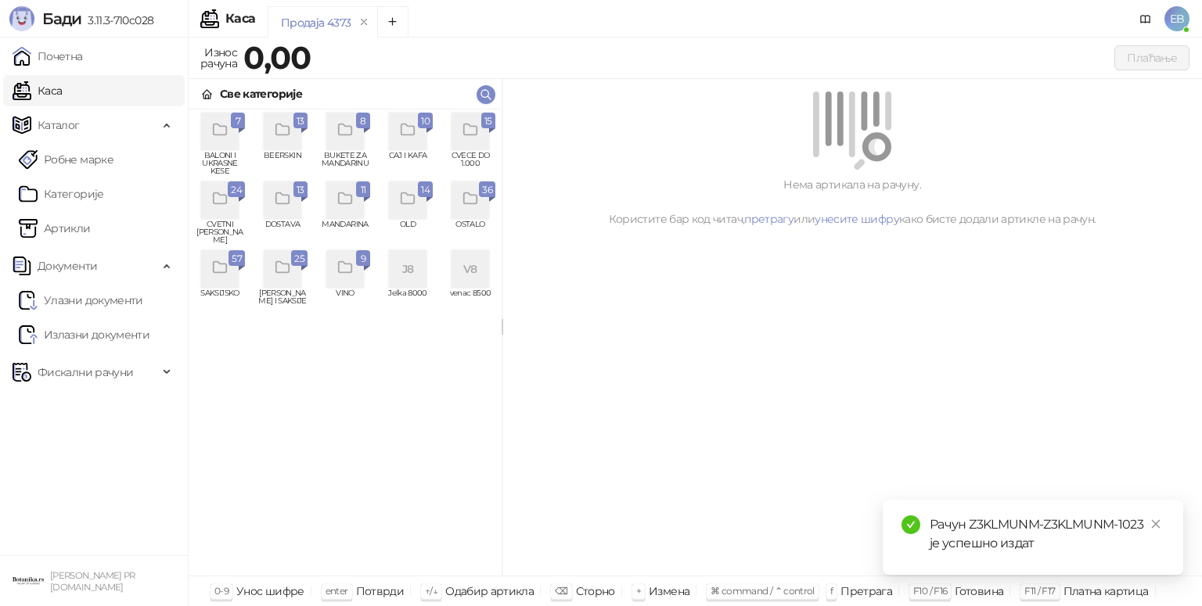
click at [275, 269] on icon "grid" at bounding box center [283, 268] width 18 height 18
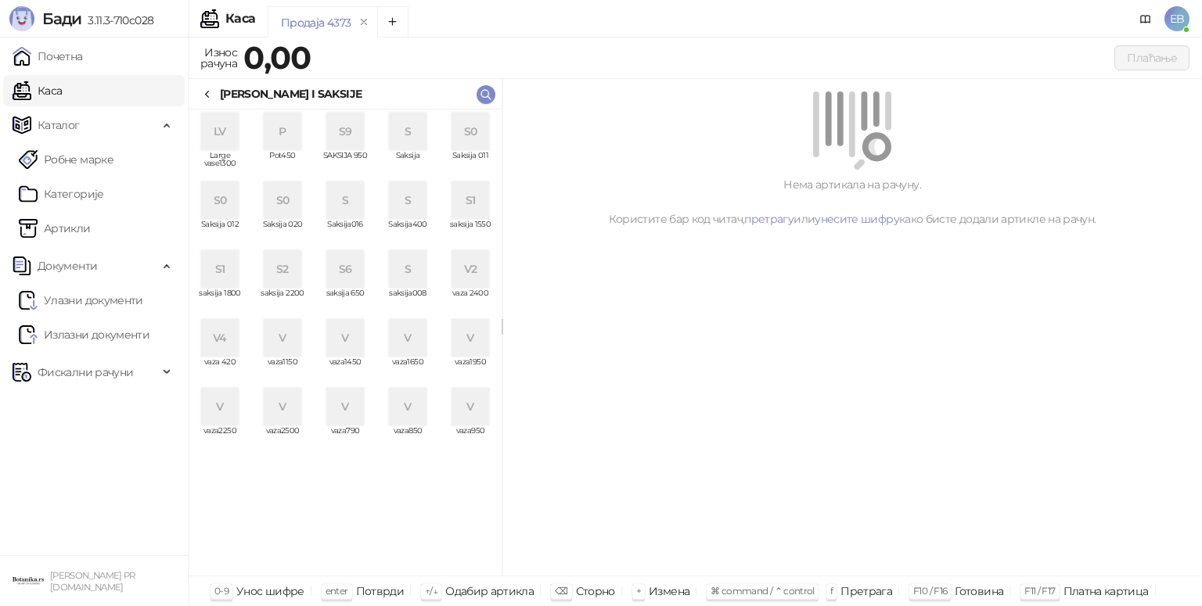
click at [280, 332] on div "V" at bounding box center [283, 338] width 38 height 38
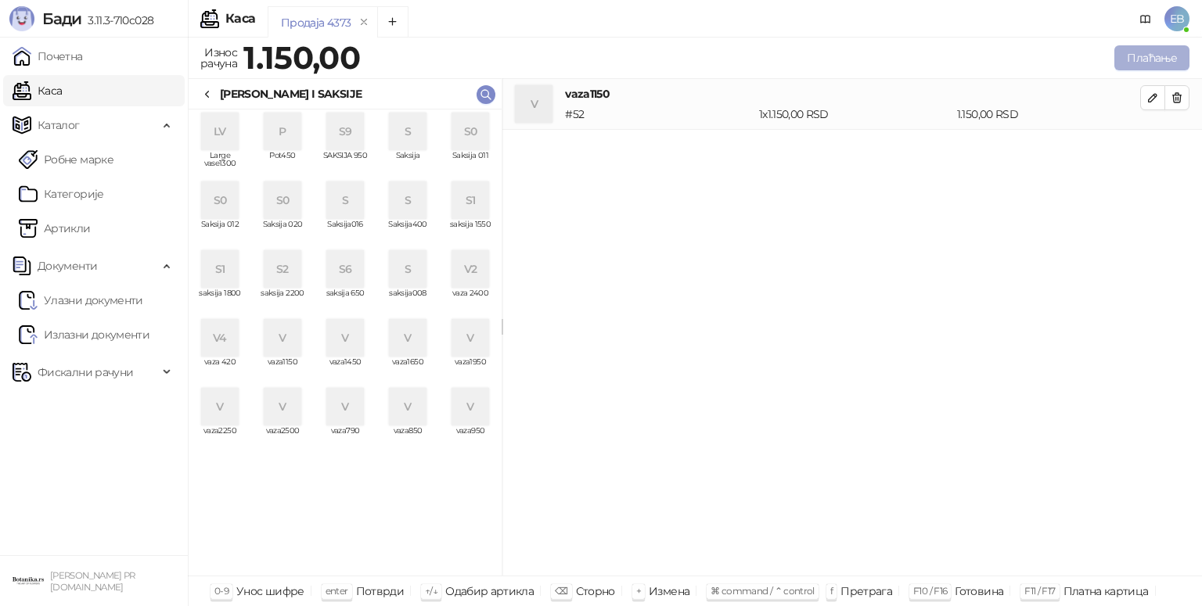
click at [1135, 63] on button "Плаћање" at bounding box center [1151, 57] width 75 height 25
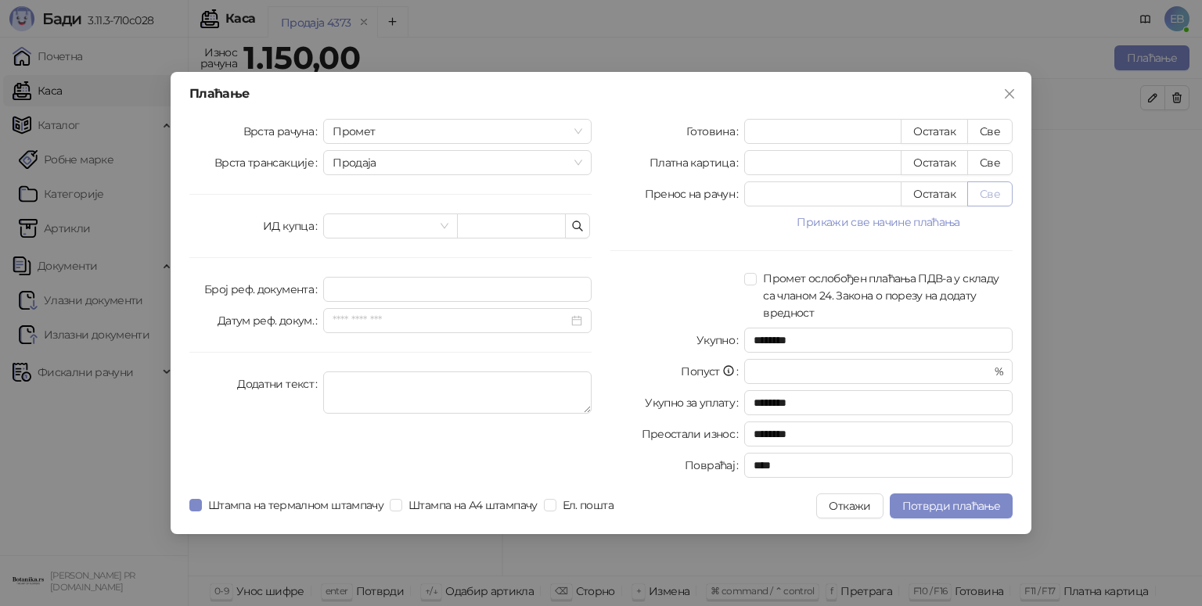
click at [994, 196] on button "Све" at bounding box center [989, 193] width 45 height 25
type input "****"
click at [915, 508] on span "Потврди плаћање" at bounding box center [951, 506] width 98 height 14
